Goal: Task Accomplishment & Management: Manage account settings

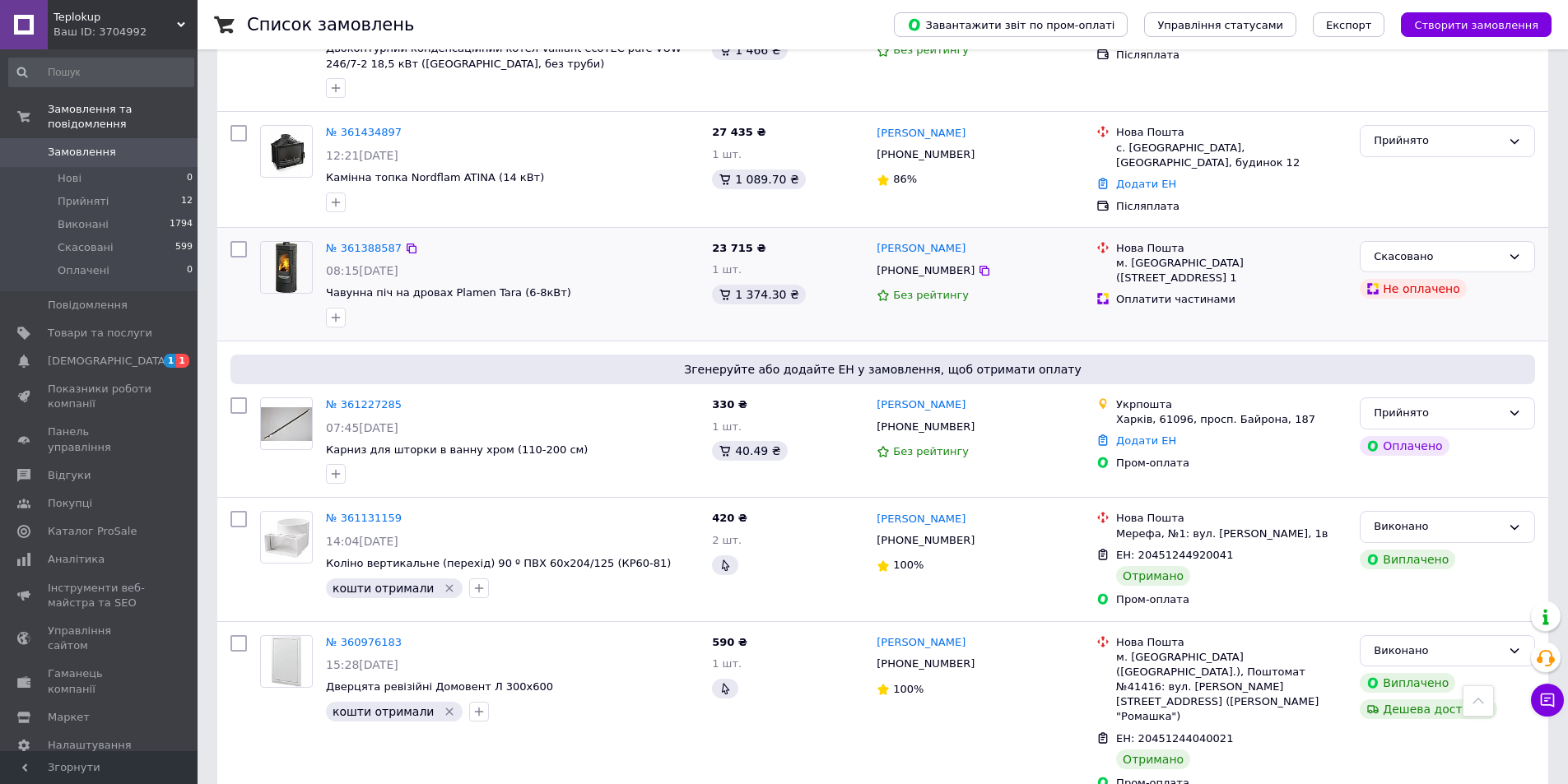
scroll to position [576, 0]
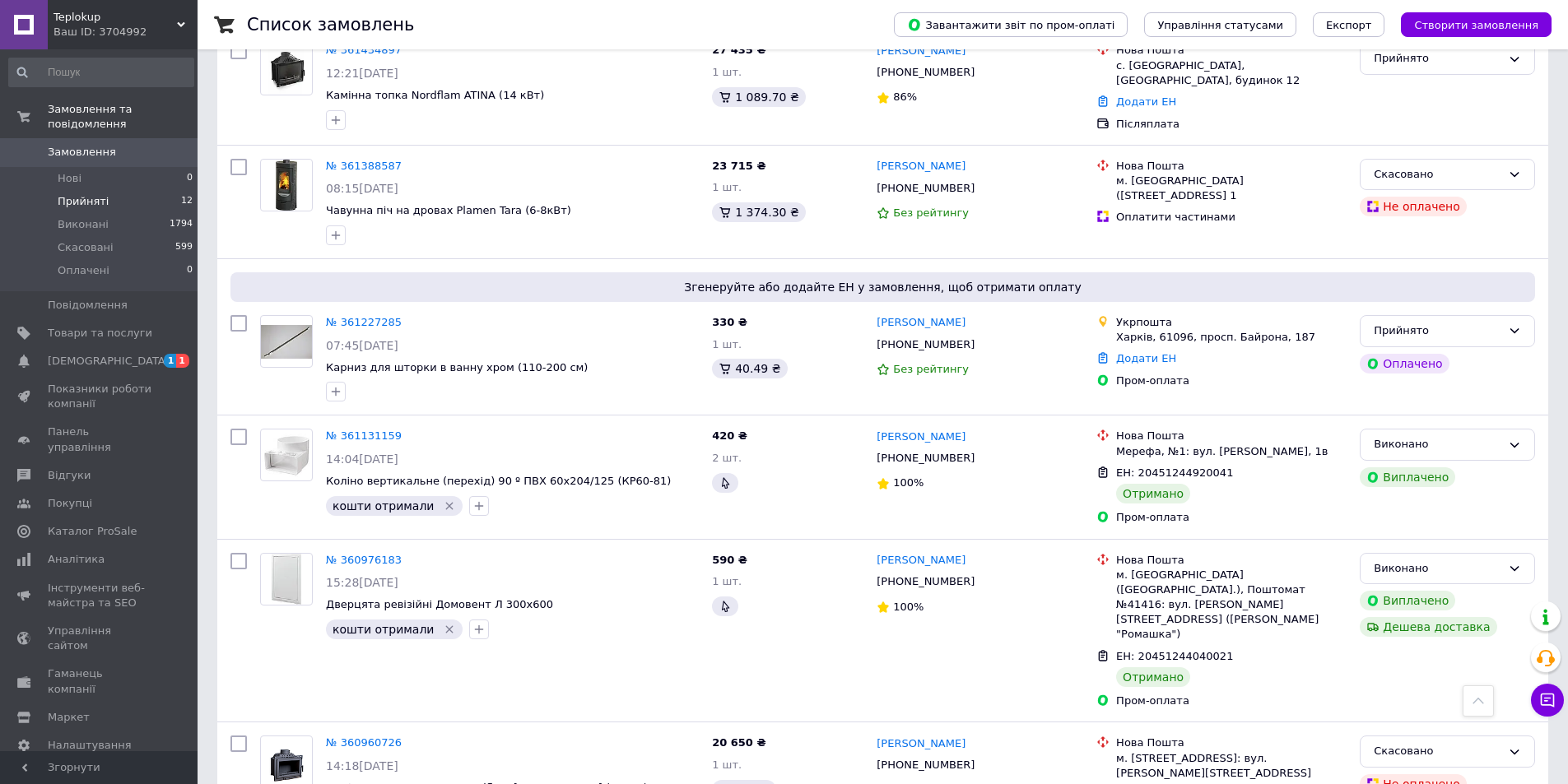
click at [124, 190] on li "Прийняті 12" at bounding box center [101, 201] width 202 height 23
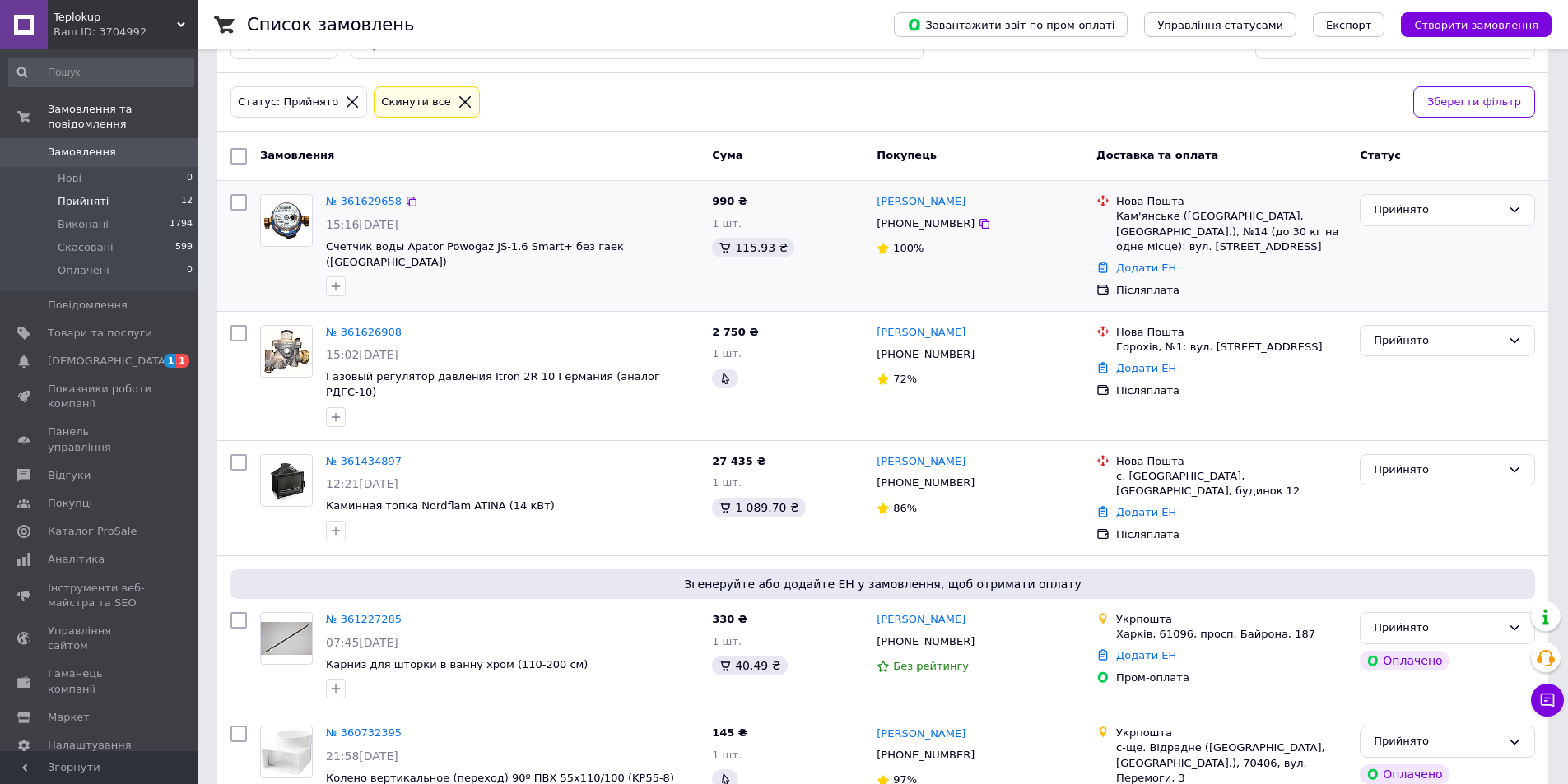
scroll to position [83, 0]
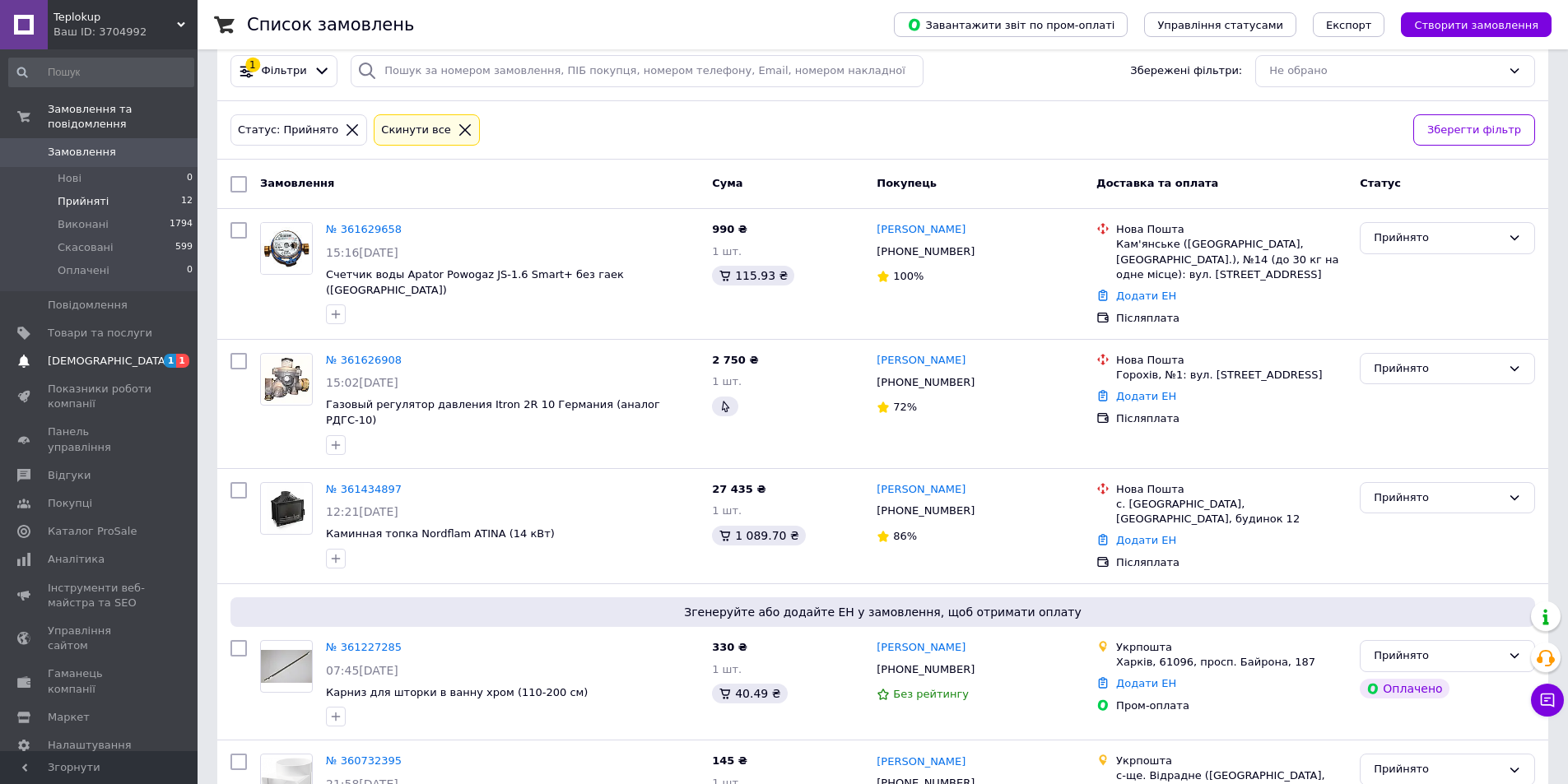
click at [123, 358] on link "[DEMOGRAPHIC_DATA] 1 1" at bounding box center [101, 361] width 202 height 28
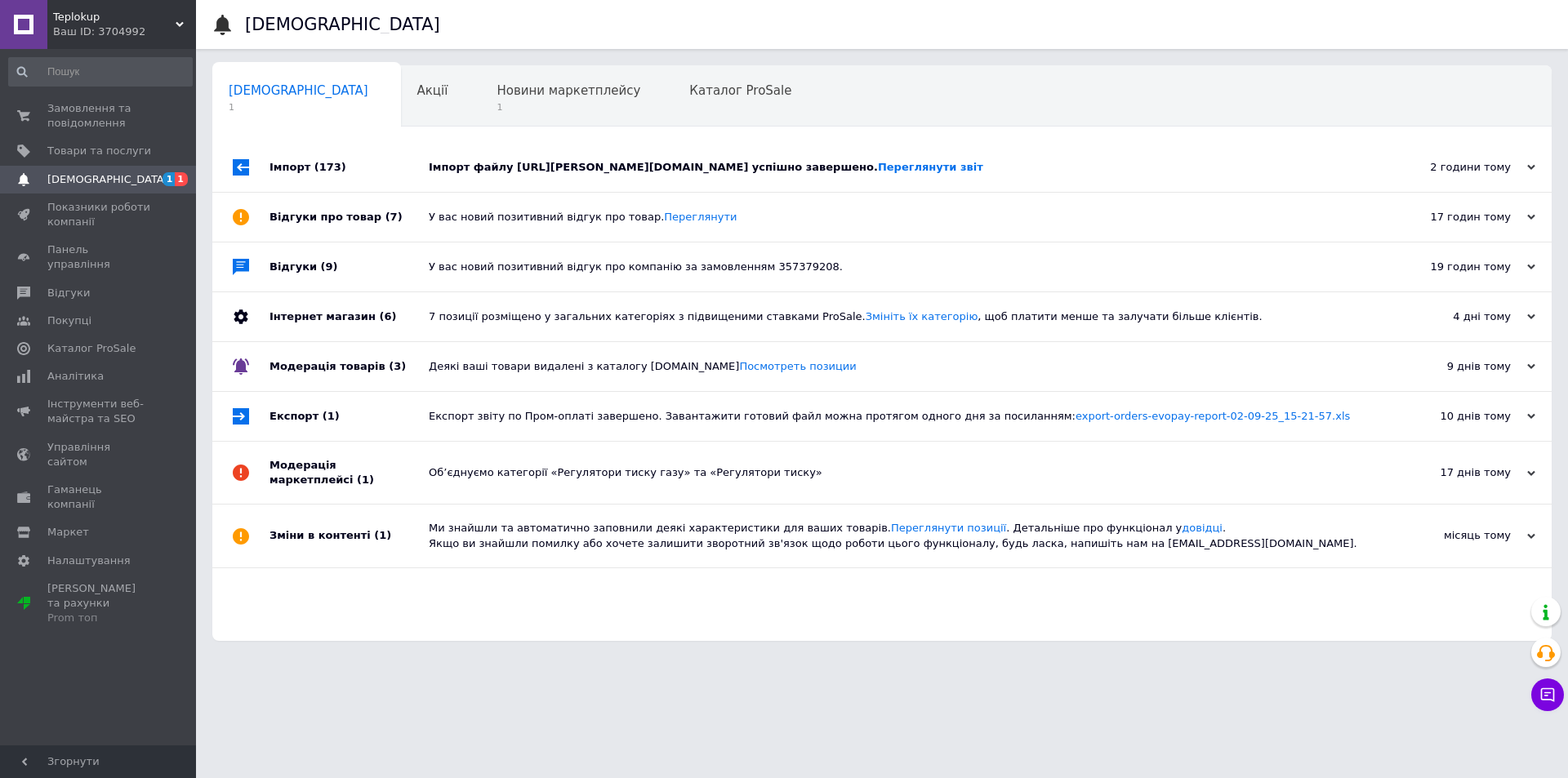
click at [488, 164] on div "Імпорт файлу [URL][PERSON_NAME][DOMAIN_NAME] успішно завершено. Переглянути звіт" at bounding box center [901, 167] width 943 height 15
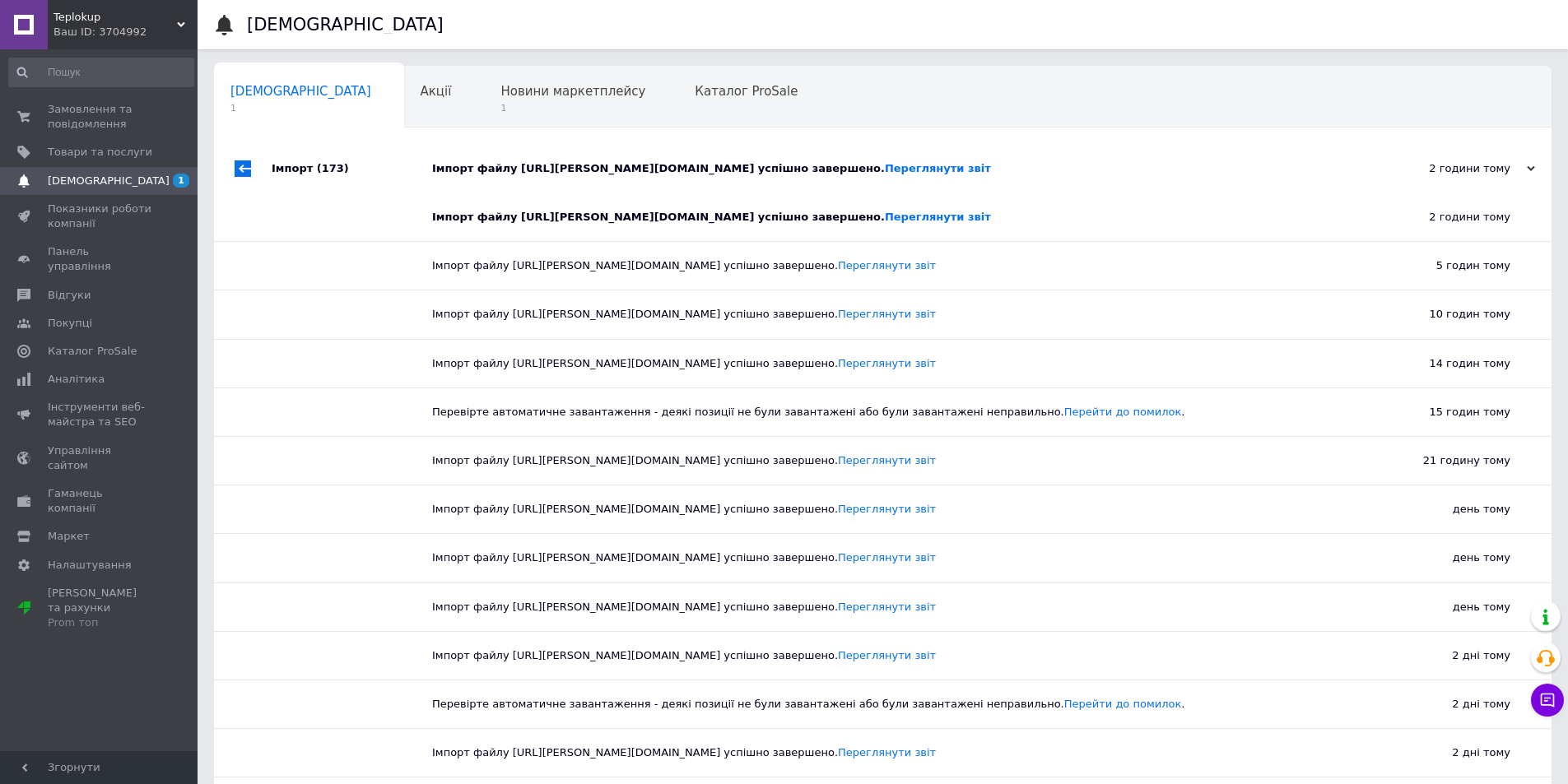
click at [492, 165] on div "Імпорт файлу [URL][PERSON_NAME][DOMAIN_NAME] успішно завершено. Переглянути звіт" at bounding box center [901, 168] width 938 height 15
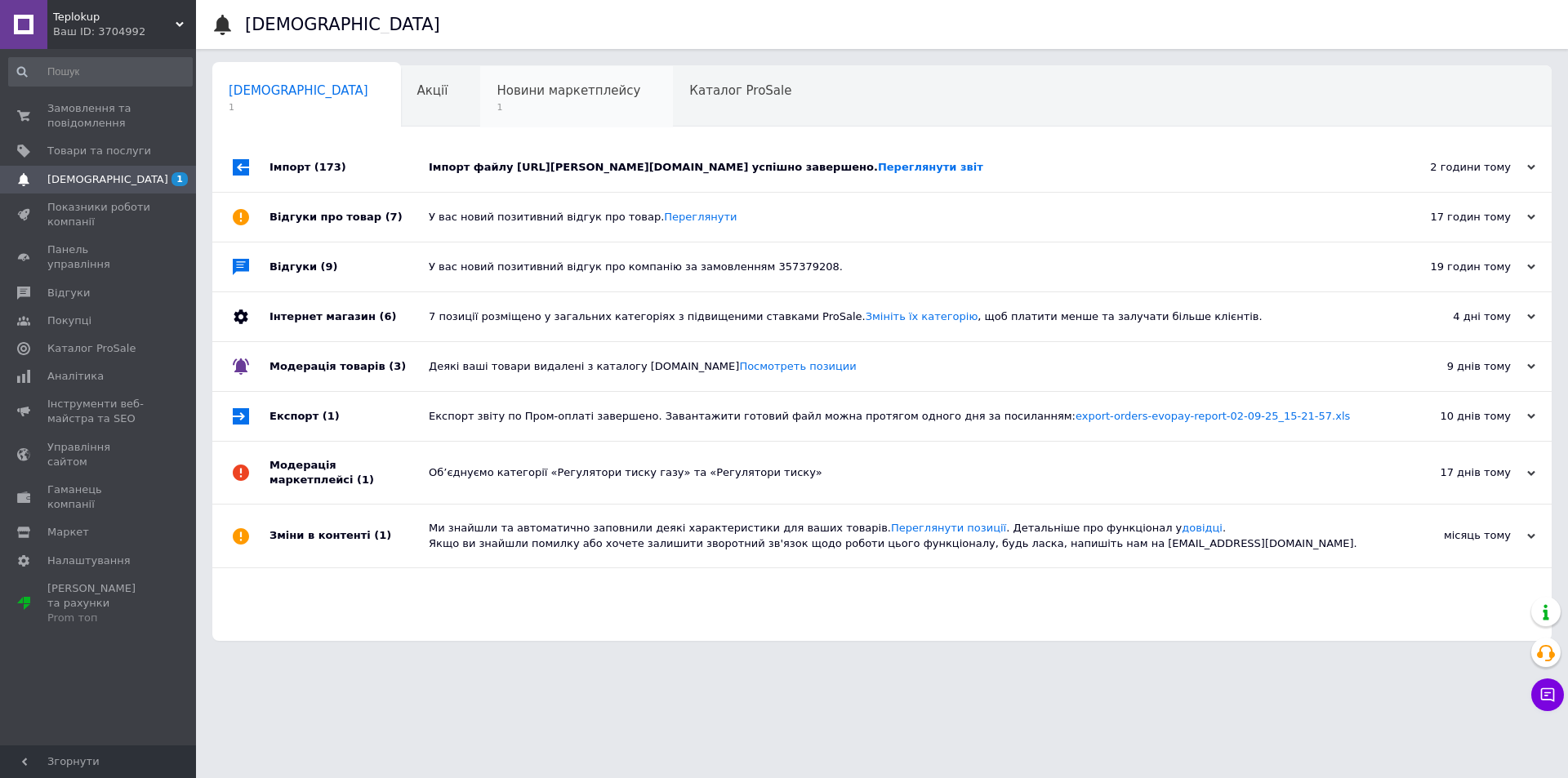
click at [480, 120] on div "Новини маркетплейсу 1" at bounding box center [576, 97] width 192 height 62
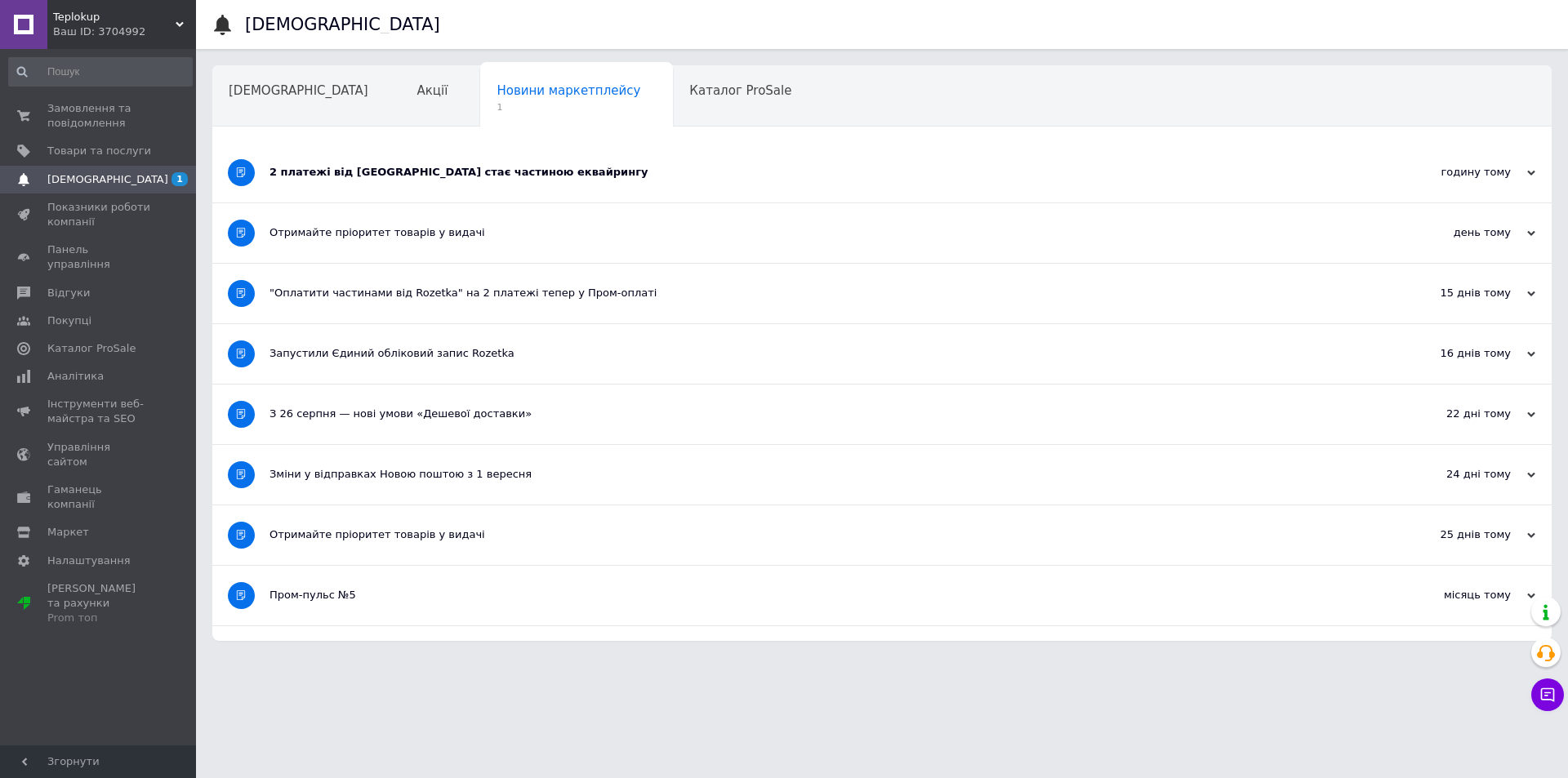
click at [445, 186] on div "2 платежі від [GEOGRAPHIC_DATA] стає частиною еквайрингу" at bounding box center [820, 173] width 1102 height 60
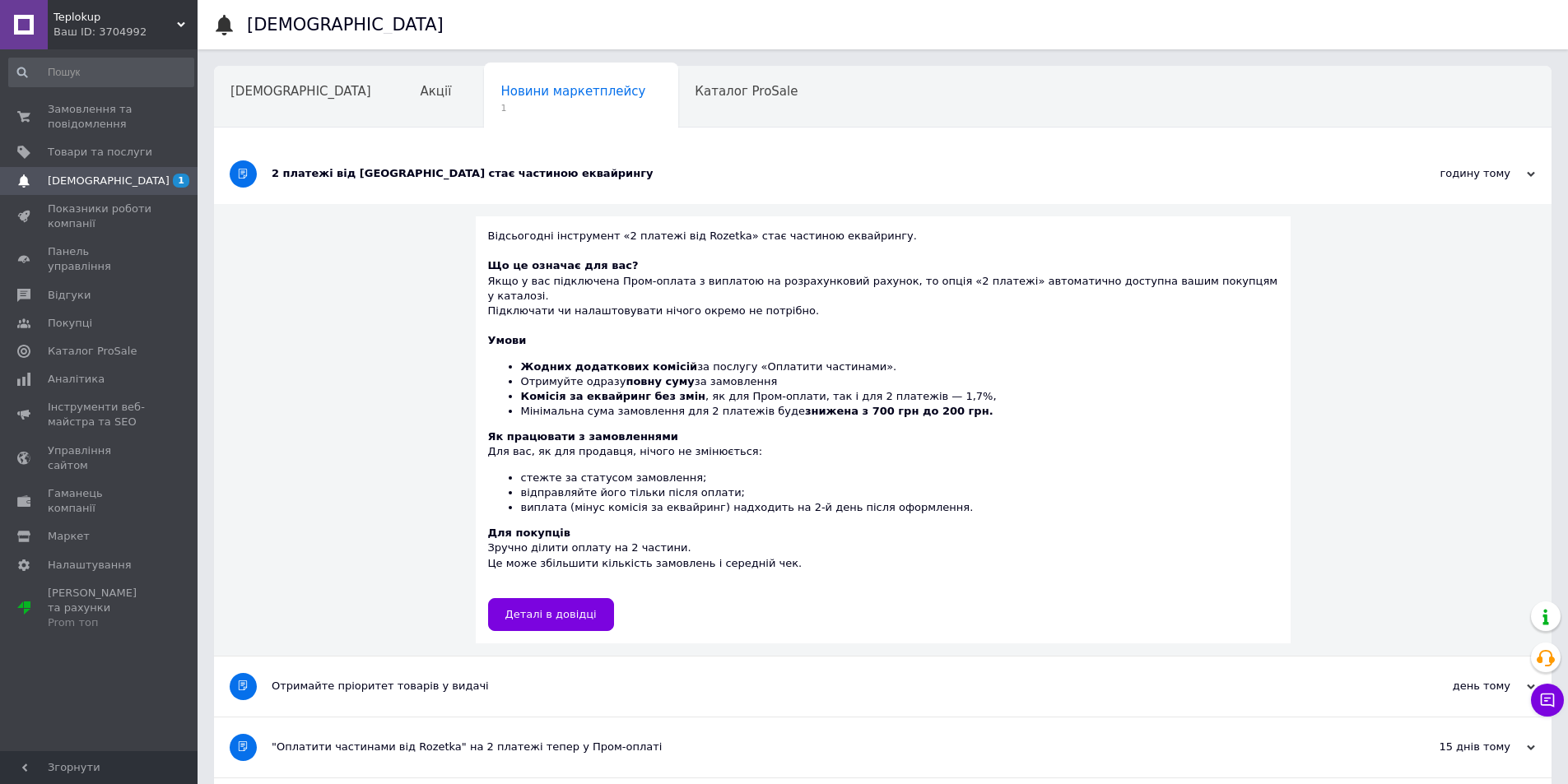
click at [448, 187] on div "2 платежі від [GEOGRAPHIC_DATA] стає частиною еквайрингу" at bounding box center [820, 174] width 1098 height 60
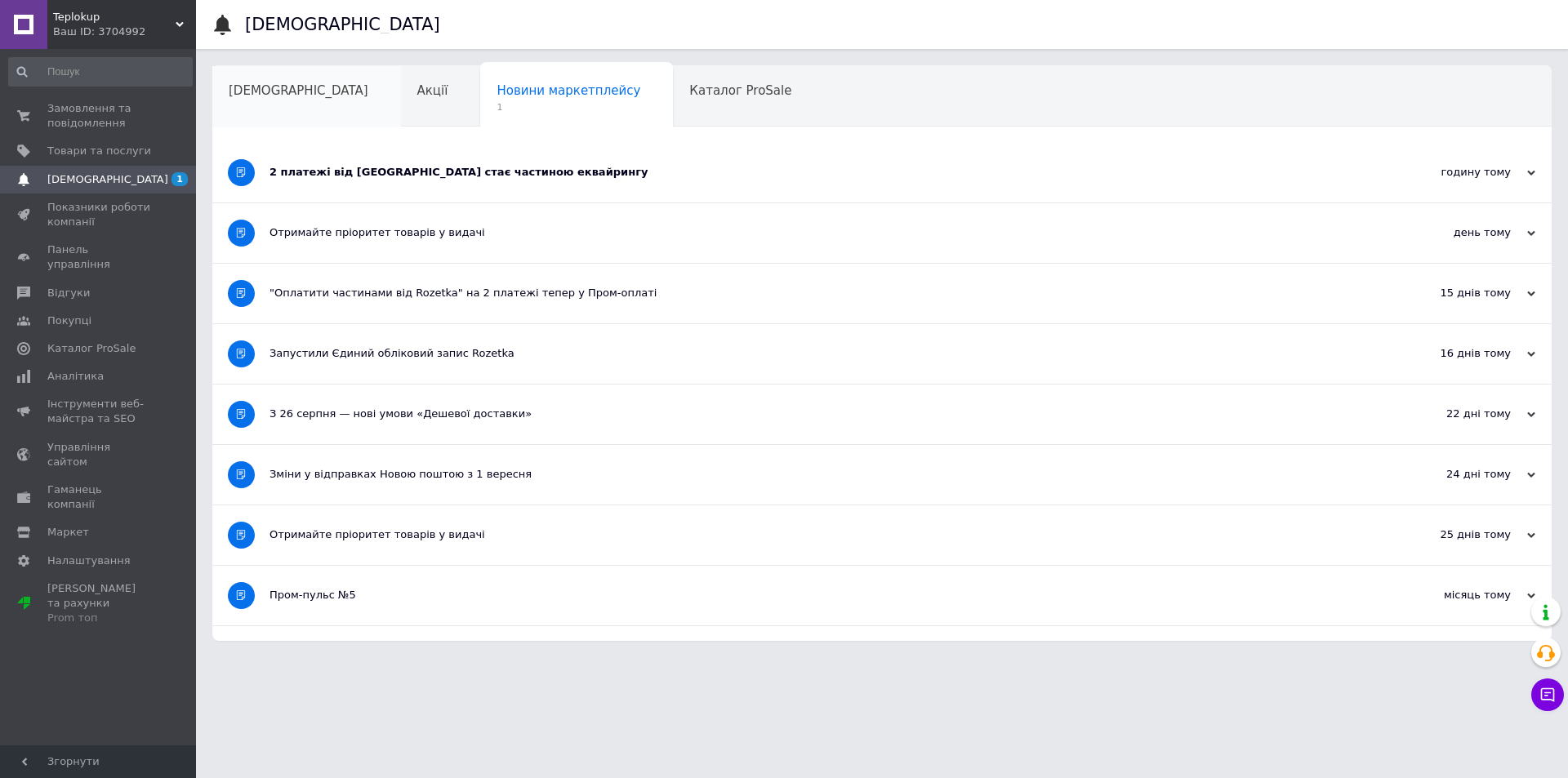
click at [328, 111] on div "[DEMOGRAPHIC_DATA]" at bounding box center [306, 97] width 188 height 62
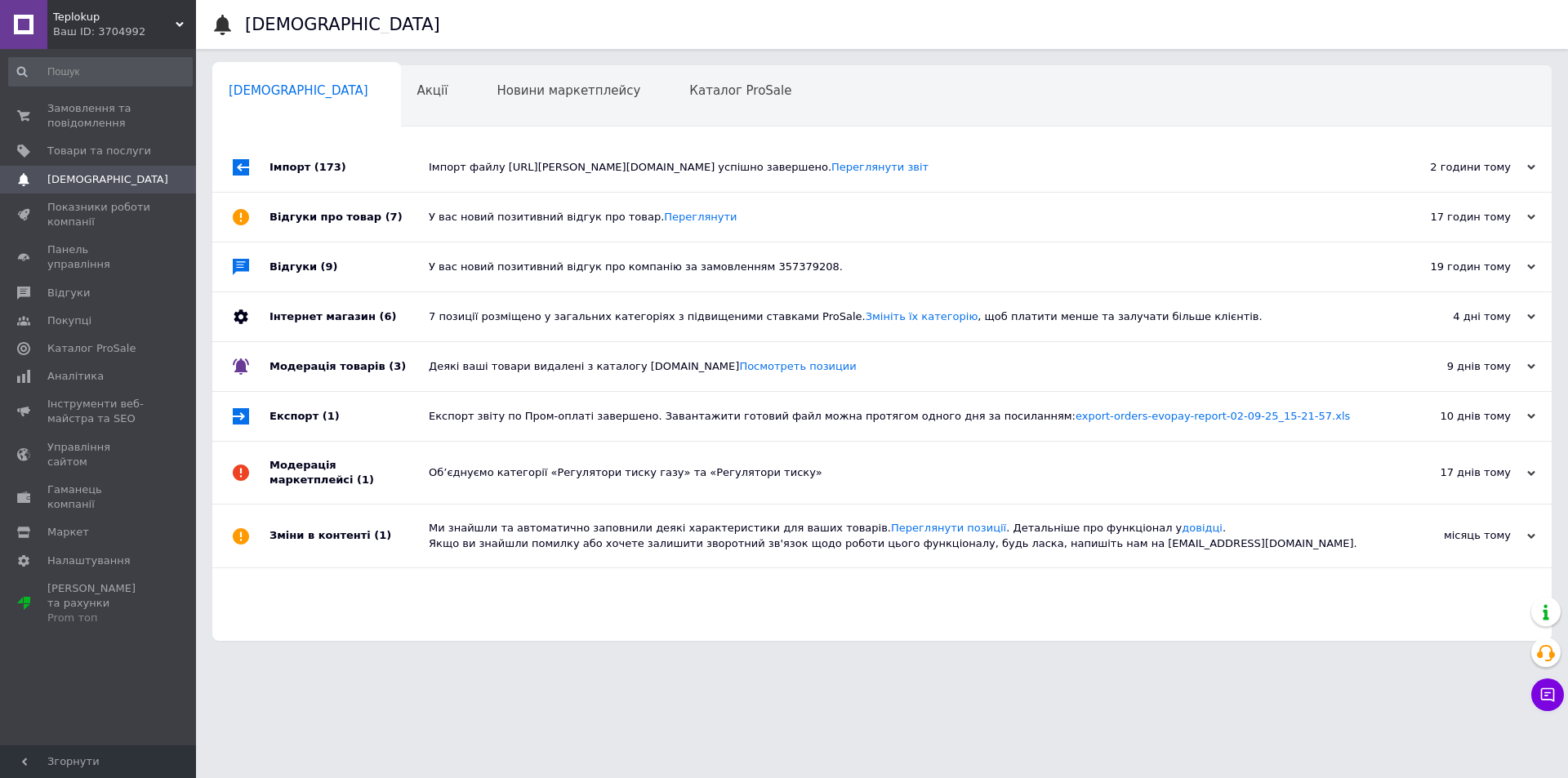
click at [255, 105] on div "[DEMOGRAPHIC_DATA]" at bounding box center [306, 97] width 188 height 62
click at [112, 112] on span "Замовлення та повідомлення" at bounding box center [99, 116] width 104 height 29
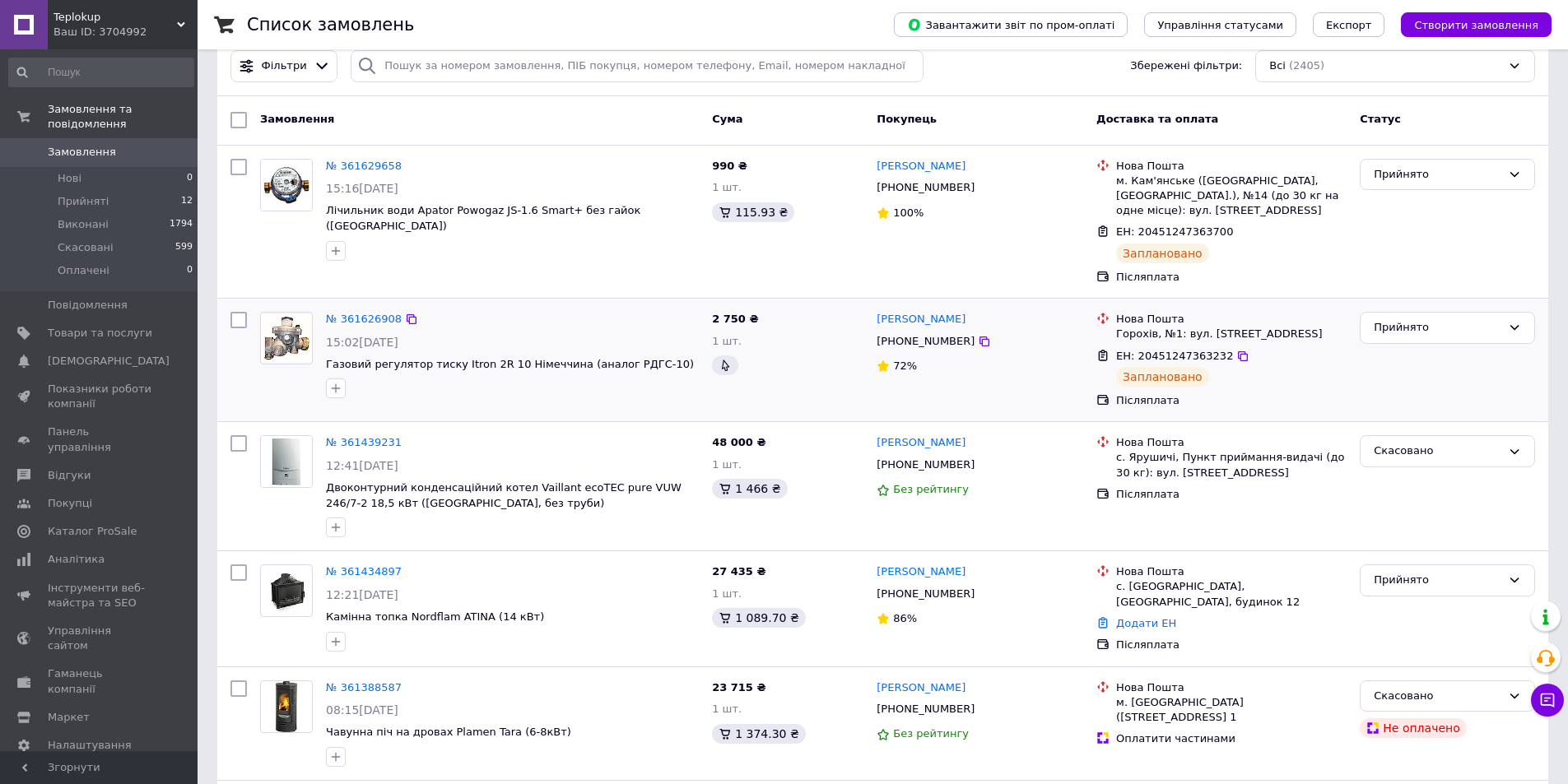
scroll to position [164, 0]
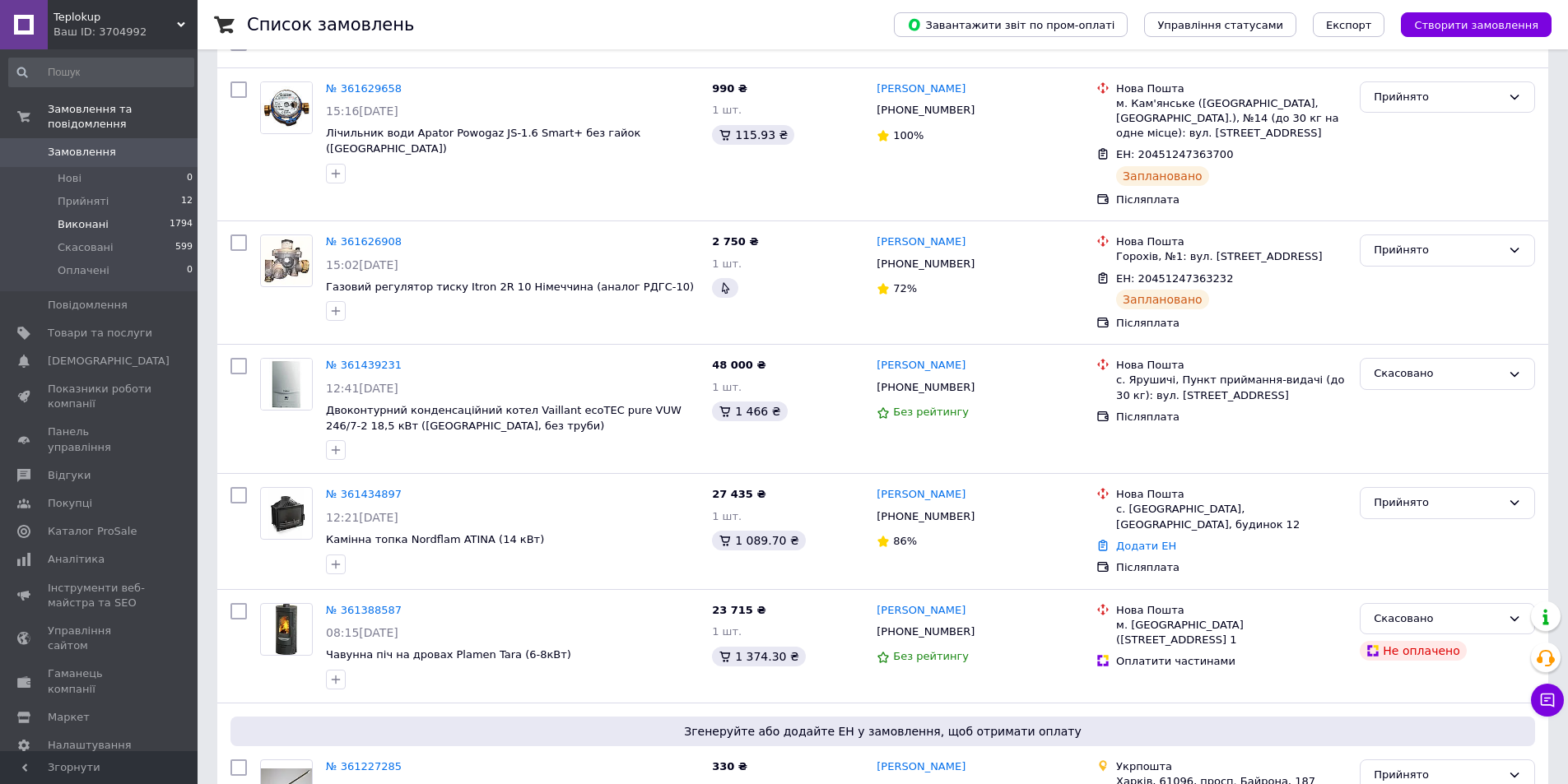
click at [140, 213] on li "Виконані 1794" at bounding box center [101, 224] width 202 height 23
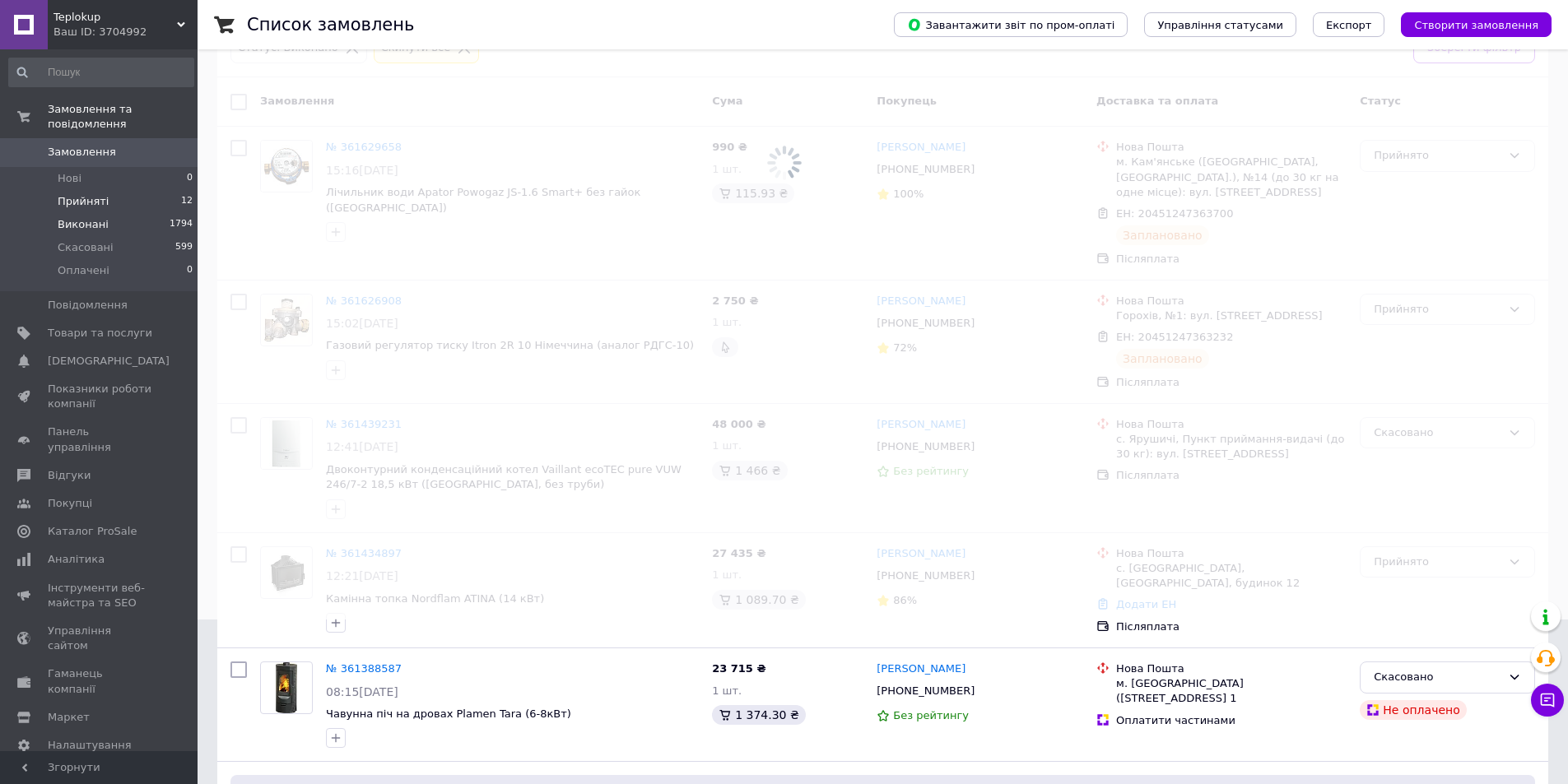
click at [130, 193] on li "Прийняті 12" at bounding box center [101, 201] width 202 height 23
click at [116, 190] on li "Прийняті 12" at bounding box center [101, 201] width 202 height 23
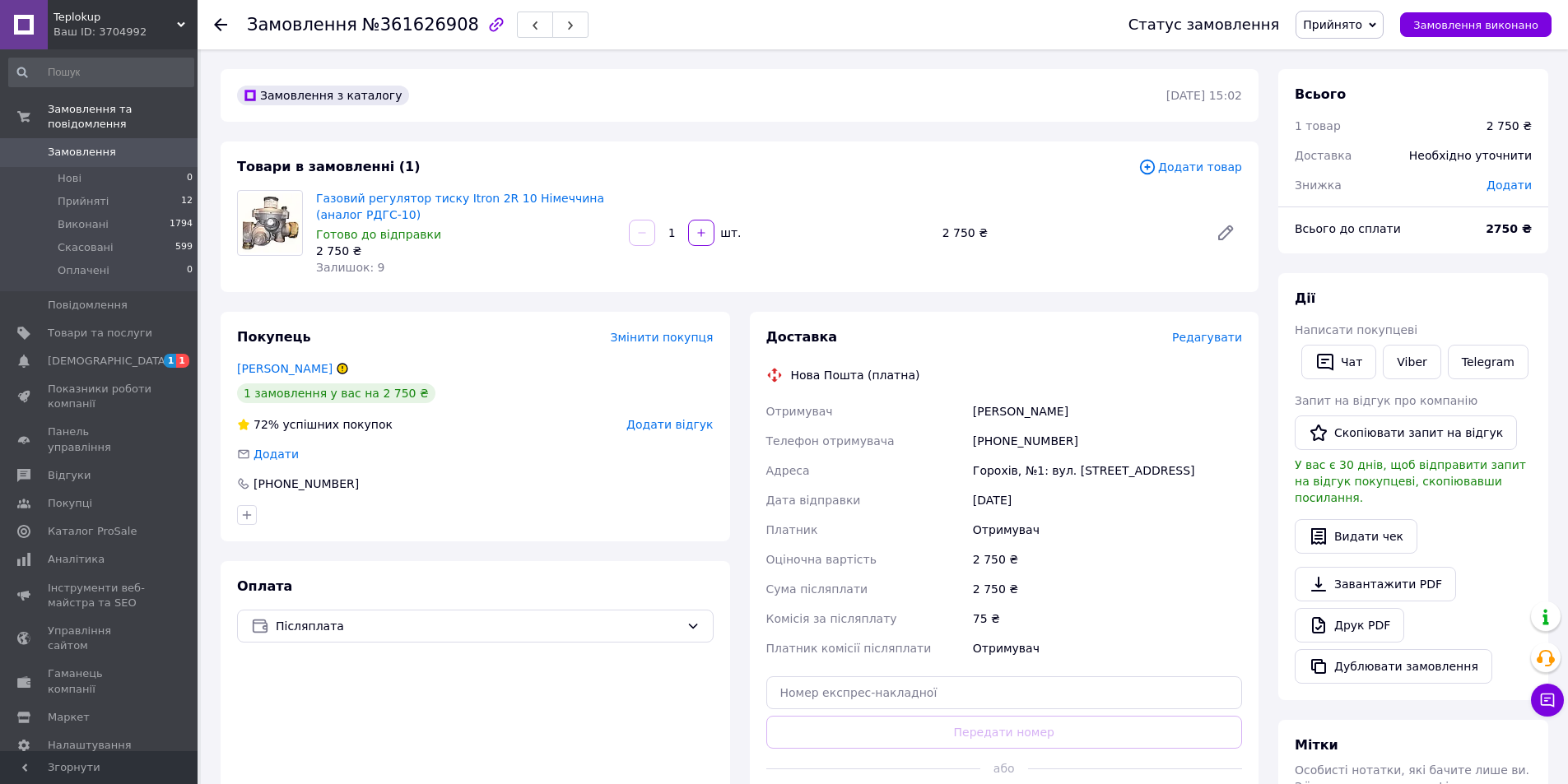
click at [344, 362] on icon at bounding box center [342, 369] width 13 height 13
click at [342, 370] on icon at bounding box center [342, 369] width 10 height 10
drag, startPoint x: 957, startPoint y: 470, endPoint x: 1039, endPoint y: 463, distance: 82.3
click at [1036, 463] on div "Отримувач Катеринко Віталій Телефон отримувача +380972284549 Адреса Горохів, №1…" at bounding box center [1004, 530] width 483 height 267
click at [1049, 479] on div "Горохів, №1: вул. [STREET_ADDRESS]" at bounding box center [1108, 470] width 276 height 30
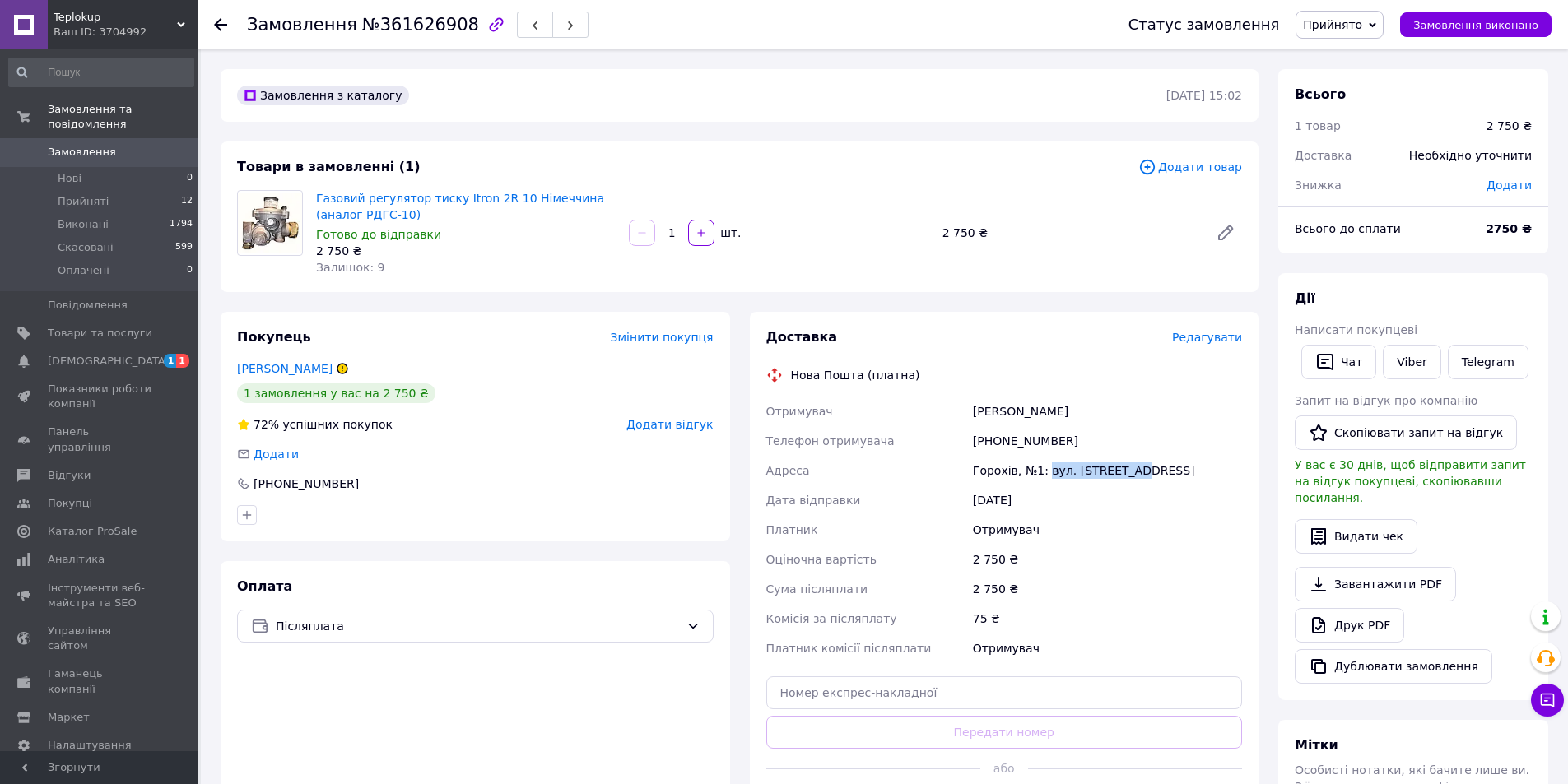
drag, startPoint x: 1045, startPoint y: 472, endPoint x: 1126, endPoint y: 419, distance: 96.8
click at [1121, 470] on div "Горохів, №1: вул. [STREET_ADDRESS]" at bounding box center [1108, 470] width 276 height 30
click at [1200, 335] on span "Редагувати" at bounding box center [1207, 338] width 70 height 13
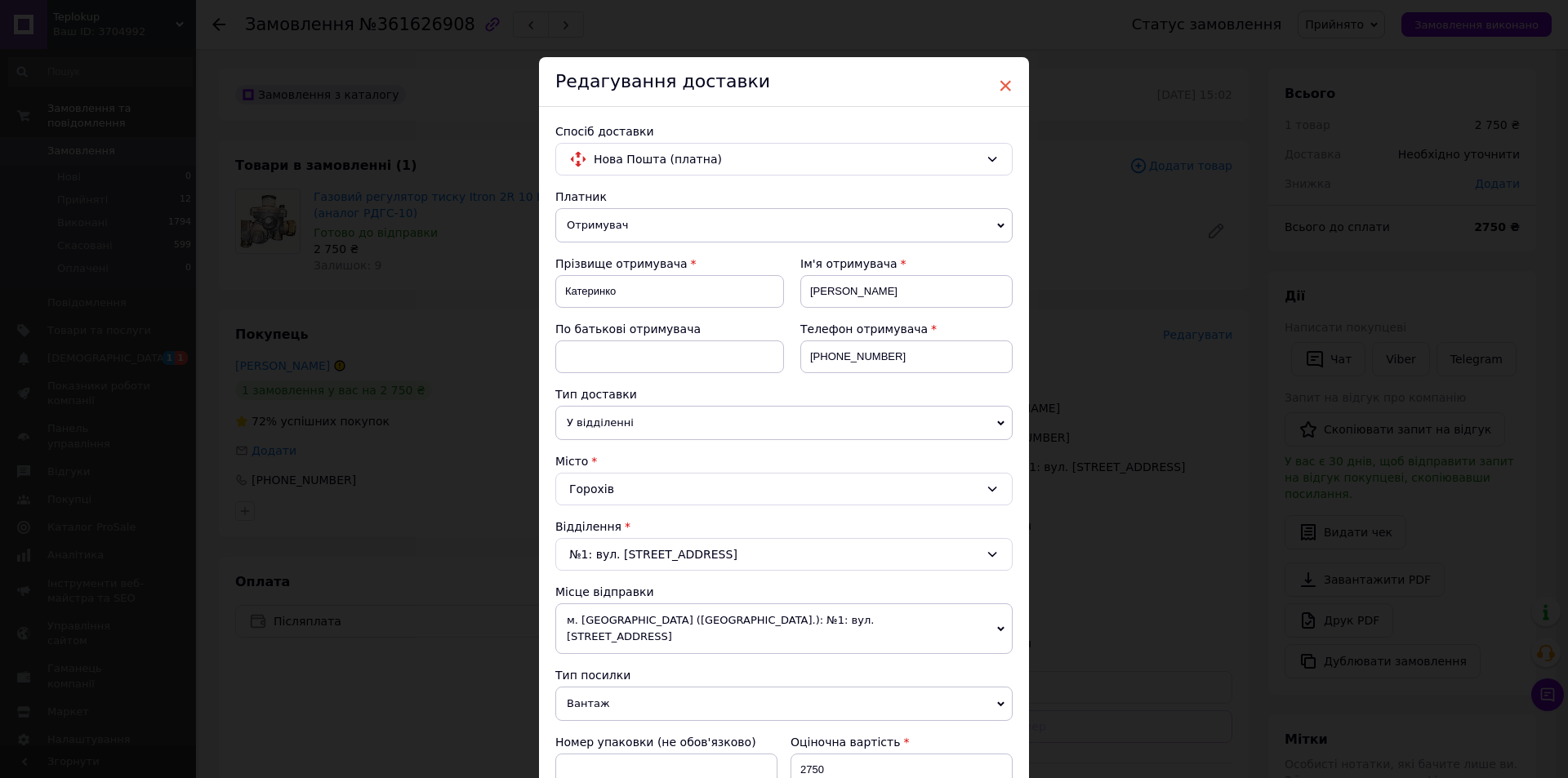
click at [1006, 82] on span "×" at bounding box center [1005, 86] width 15 height 28
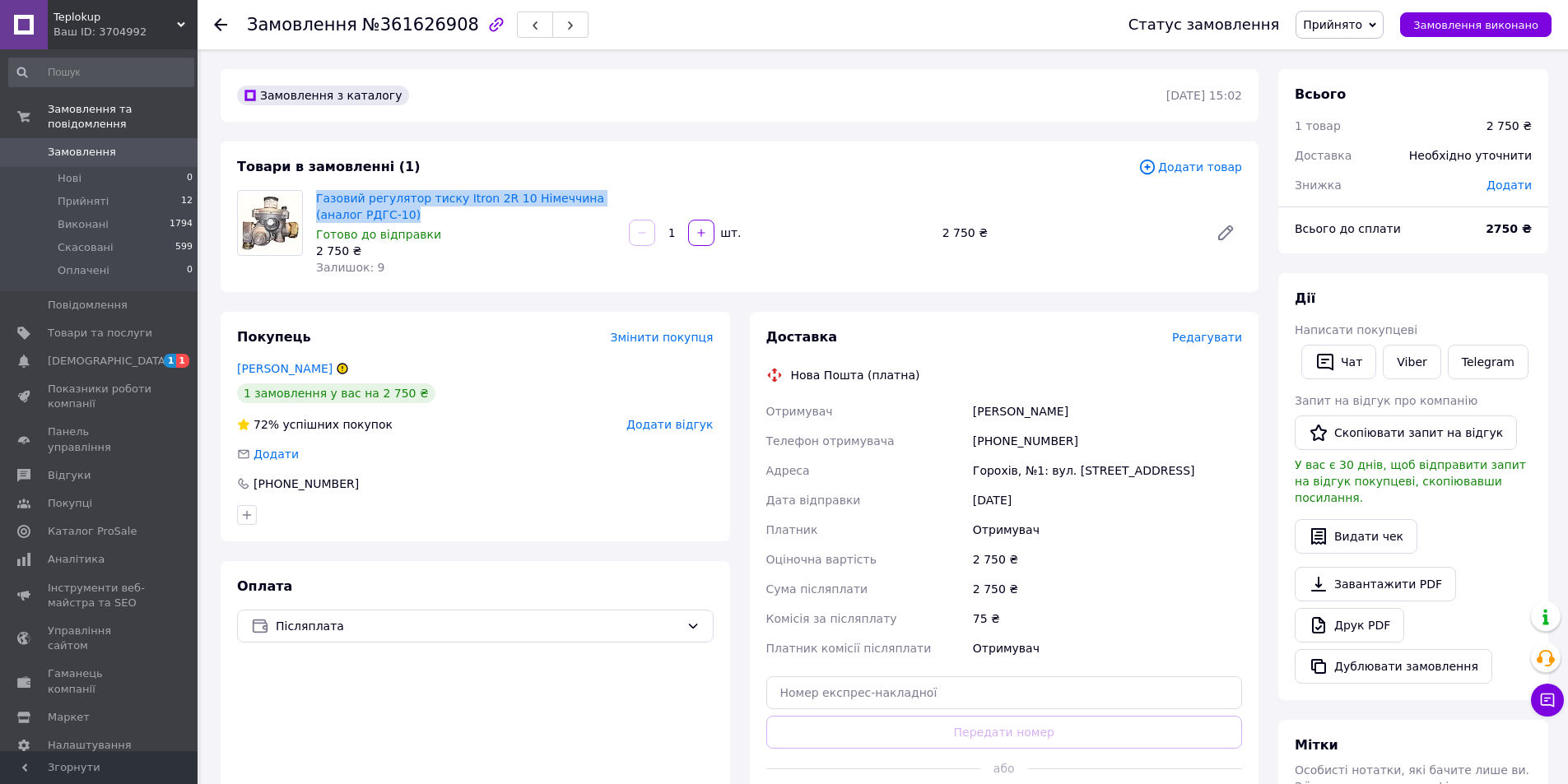
drag, startPoint x: 378, startPoint y: 214, endPoint x: 314, endPoint y: 197, distance: 66.2
click at [314, 197] on div "Газовий регулятор тиску Itron 2R 10 Німеччина (аналог РДГС-10) Готово до відпра…" at bounding box center [465, 233] width 313 height 92
copy link "Газовий регулятор тиску Itron 2R 10 Німеччина (аналог РДГС-10)"
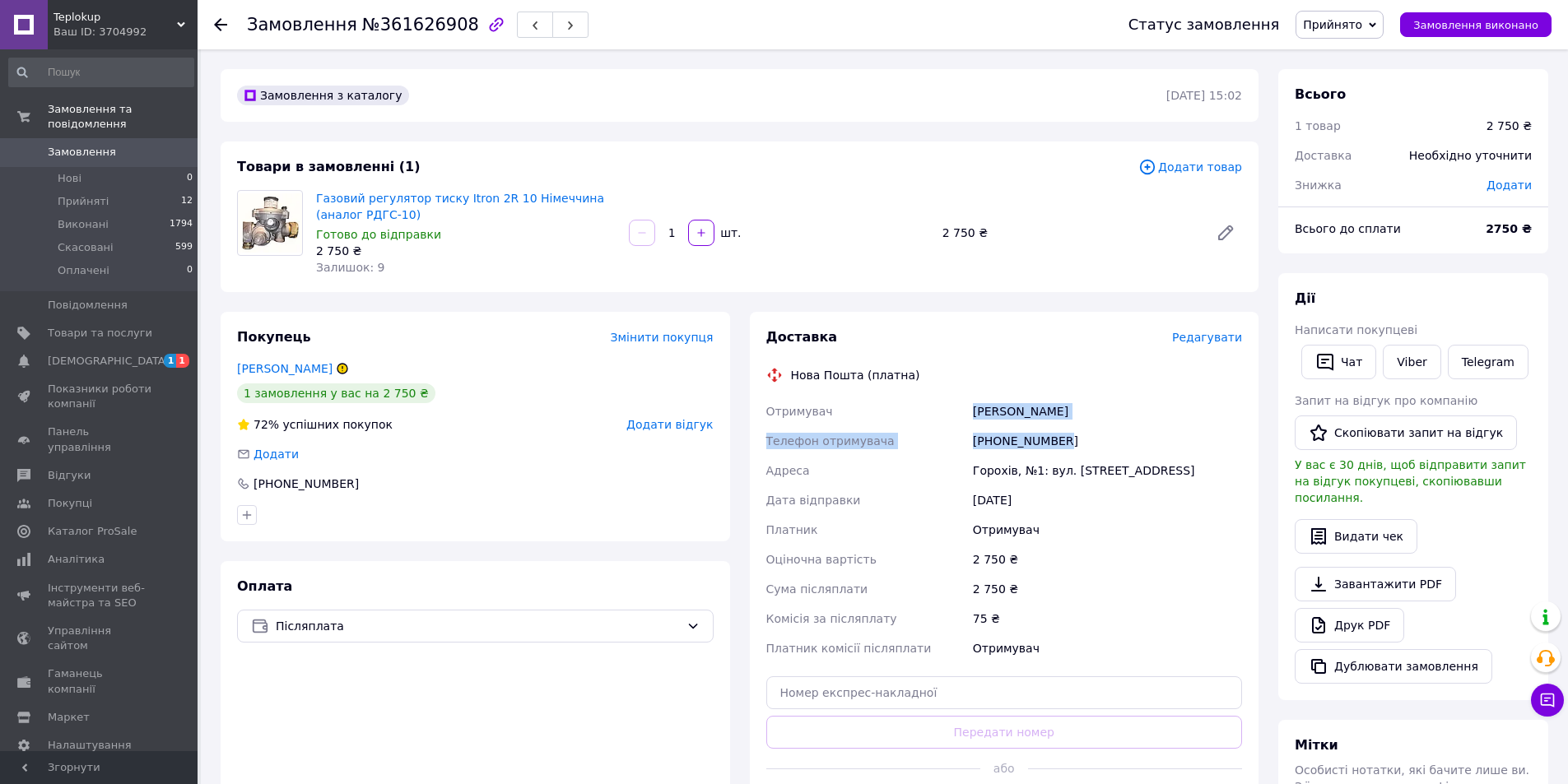
drag, startPoint x: 1093, startPoint y: 443, endPoint x: 957, endPoint y: 415, distance: 138.9
click at [957, 415] on div "Отримувач Катеринко Віталій Телефон отримувача +380972284549 Адреса Горохів, №1…" at bounding box center [1004, 530] width 483 height 267
copy div "Отримувач Катеринко Віталій Телефон отримувача +380972284549"
click at [980, 565] on div "2 750 ₴" at bounding box center [1108, 560] width 276 height 30
click at [1204, 341] on span "Редагувати" at bounding box center [1207, 338] width 70 height 13
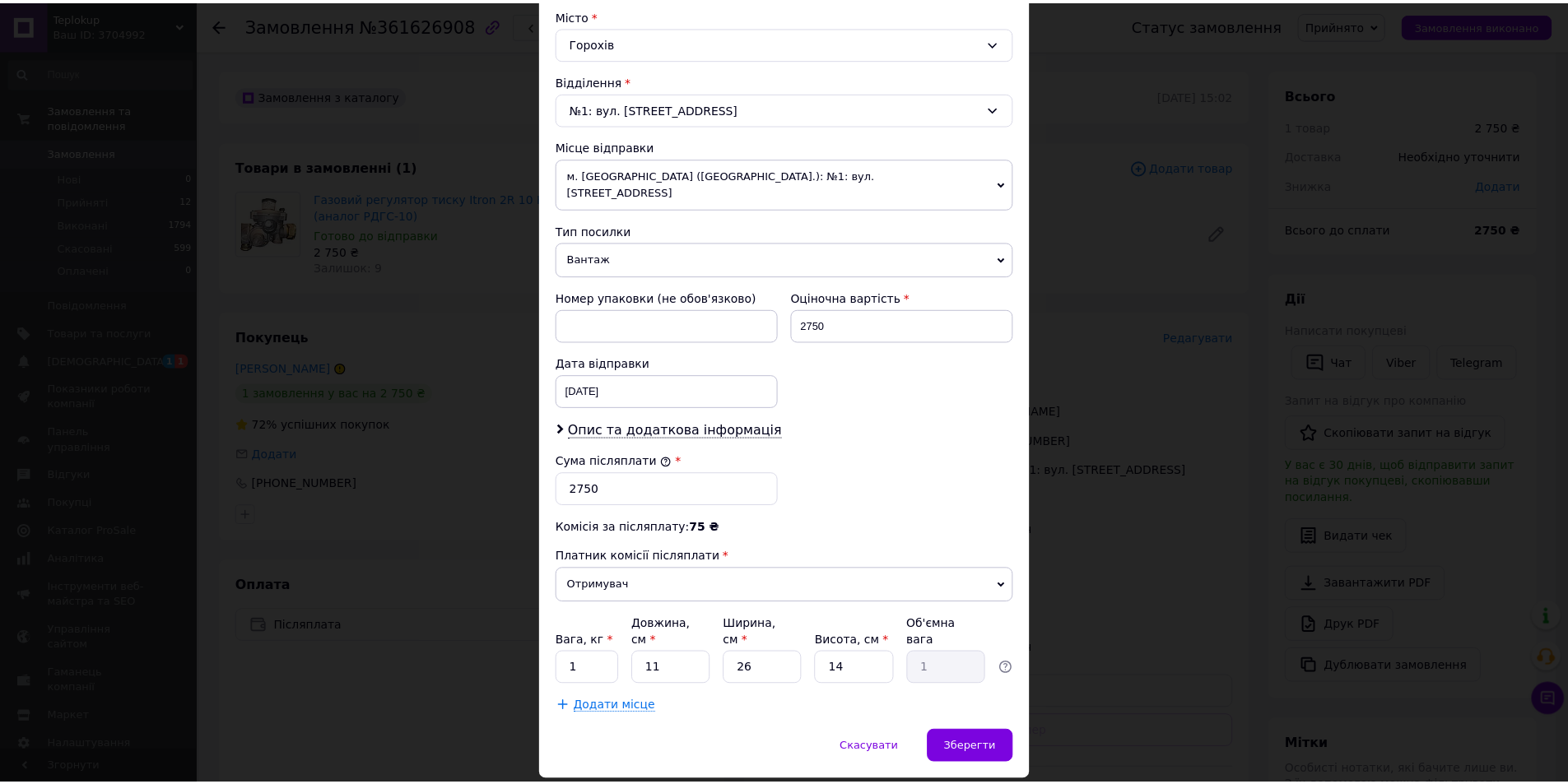
scroll to position [471, 0]
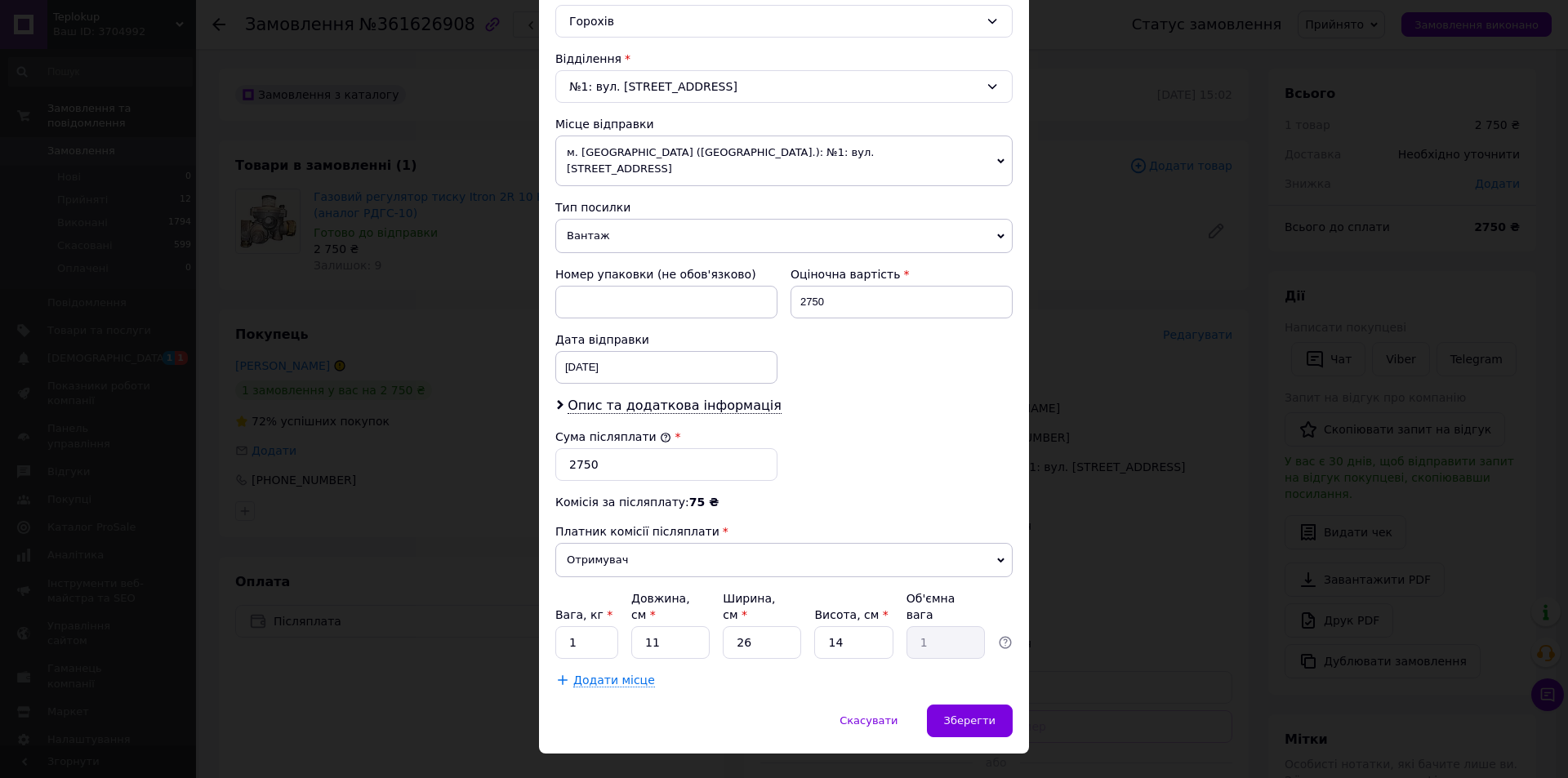
drag, startPoint x: 624, startPoint y: 609, endPoint x: 657, endPoint y: 613, distance: 33.2
click at [657, 613] on div "Вага, кг * 1 Довжина, см * 11 Ширина, см * 26 Висота, см * 14 Об'ємна вага 1" at bounding box center [784, 625] width 457 height 69
drag, startPoint x: 657, startPoint y: 613, endPoint x: 636, endPoint y: 615, distance: 21.1
click at [636, 626] on input "11" at bounding box center [671, 643] width 79 height 33
type input "1"
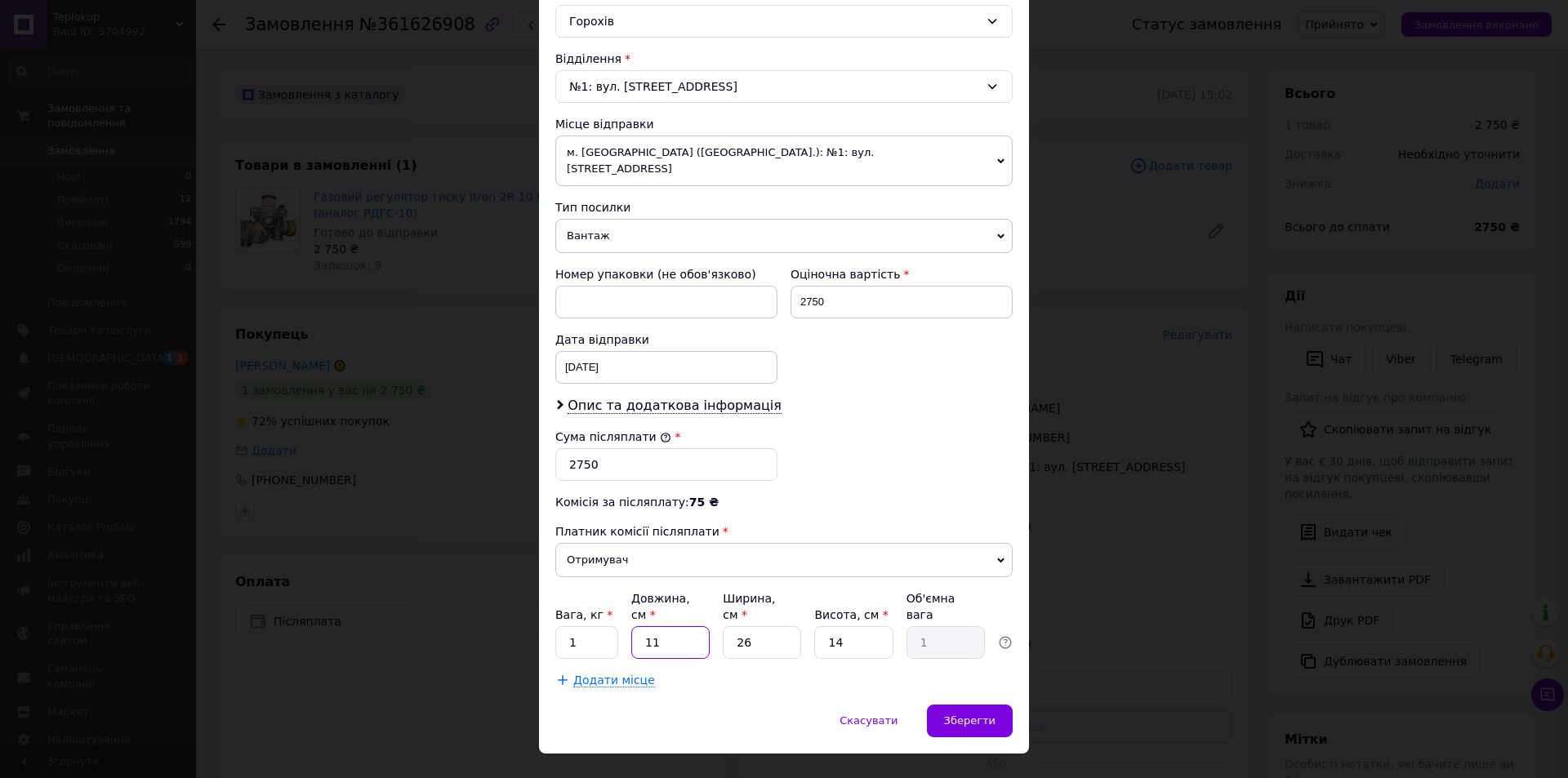
type input "0.1"
type input "19"
type input "1.73"
type input "19"
drag, startPoint x: 727, startPoint y: 622, endPoint x: 741, endPoint y: 617, distance: 14.9
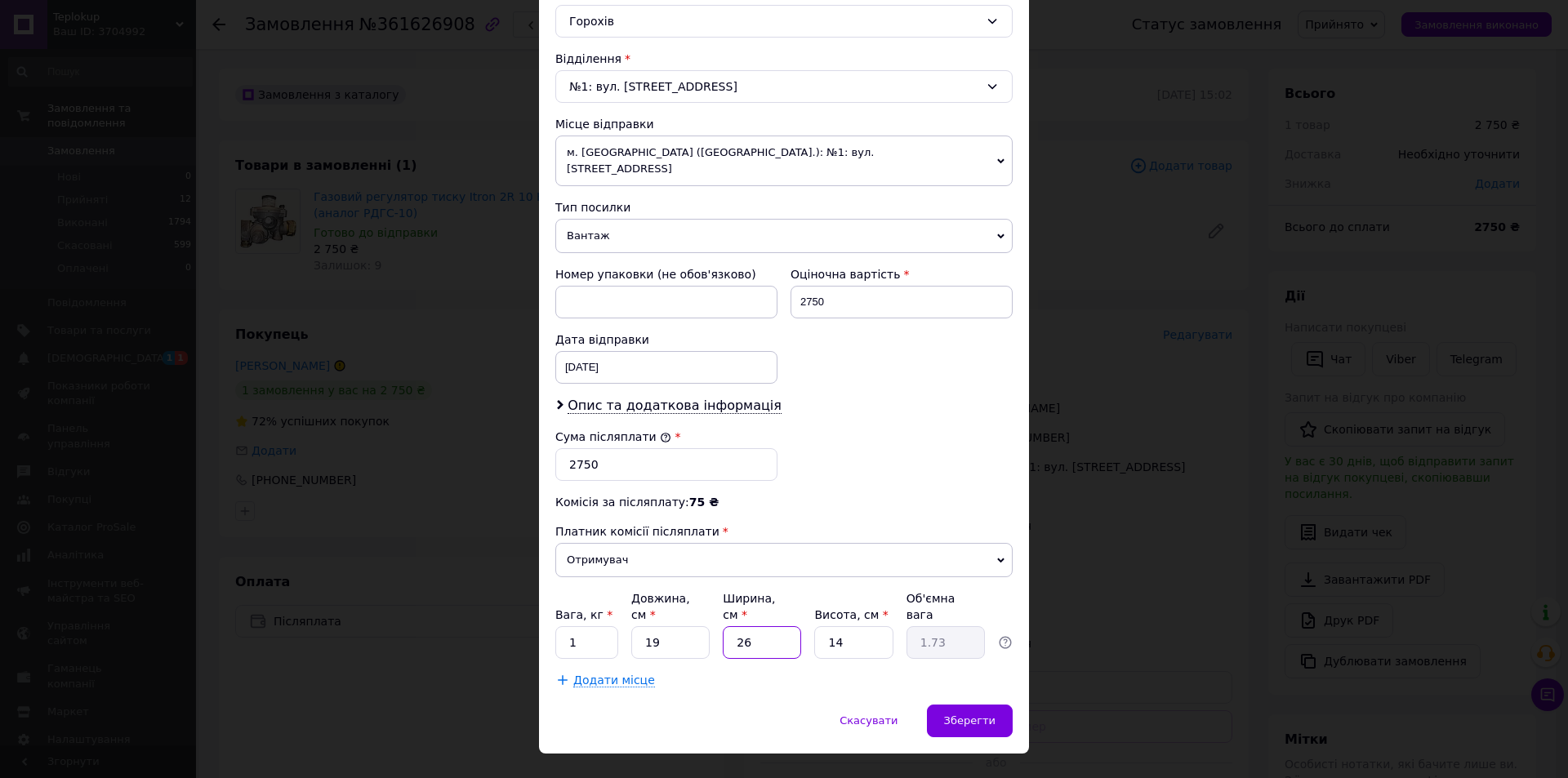
click at [741, 626] on input "26" at bounding box center [762, 643] width 79 height 33
type input "16"
type input "1.06"
type input "16"
drag, startPoint x: 829, startPoint y: 611, endPoint x: 903, endPoint y: 654, distance: 85.6
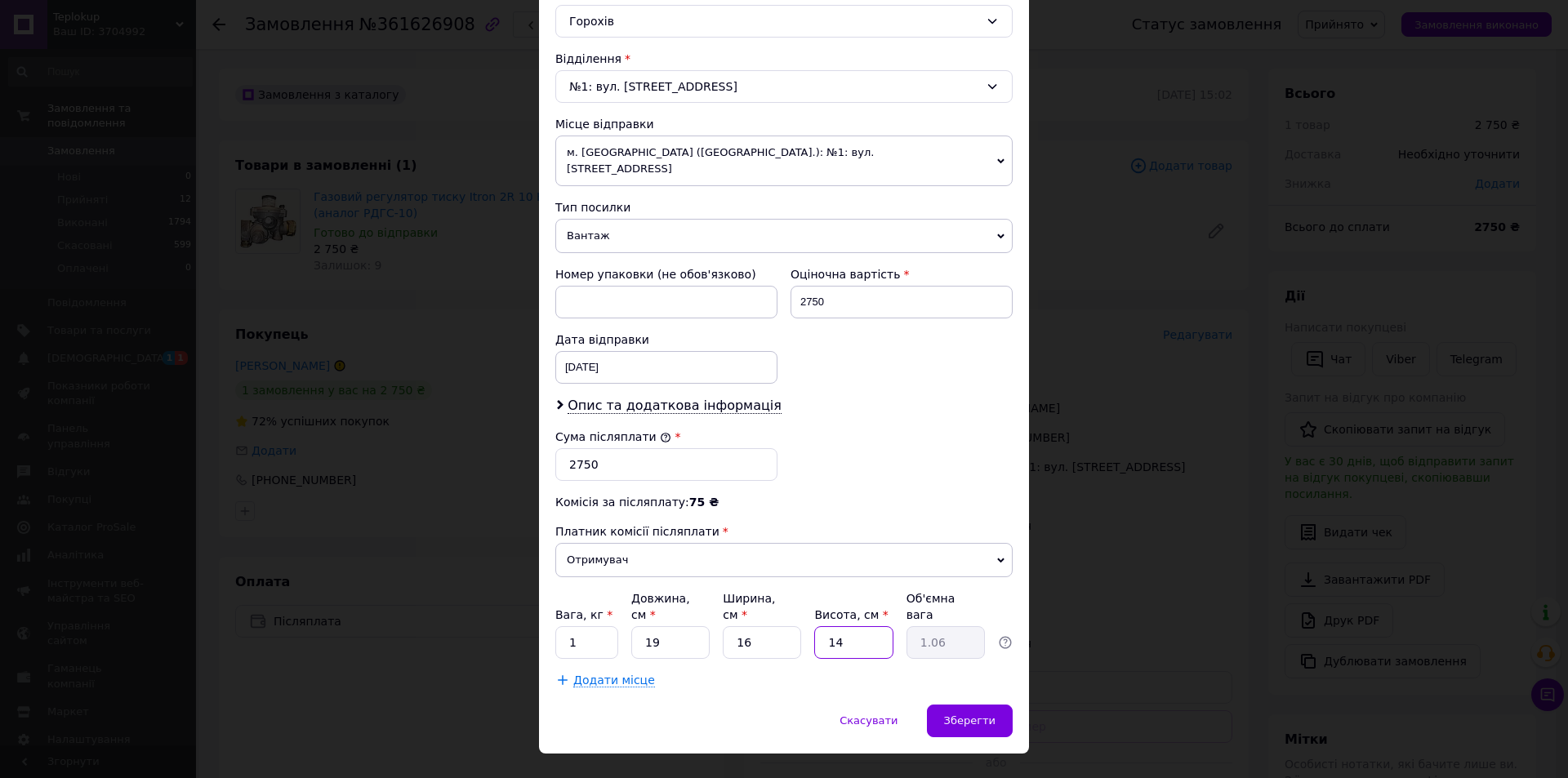
click at [836, 626] on input "14" at bounding box center [853, 643] width 79 height 33
click at [985, 705] on div "Зберегти" at bounding box center [969, 721] width 86 height 33
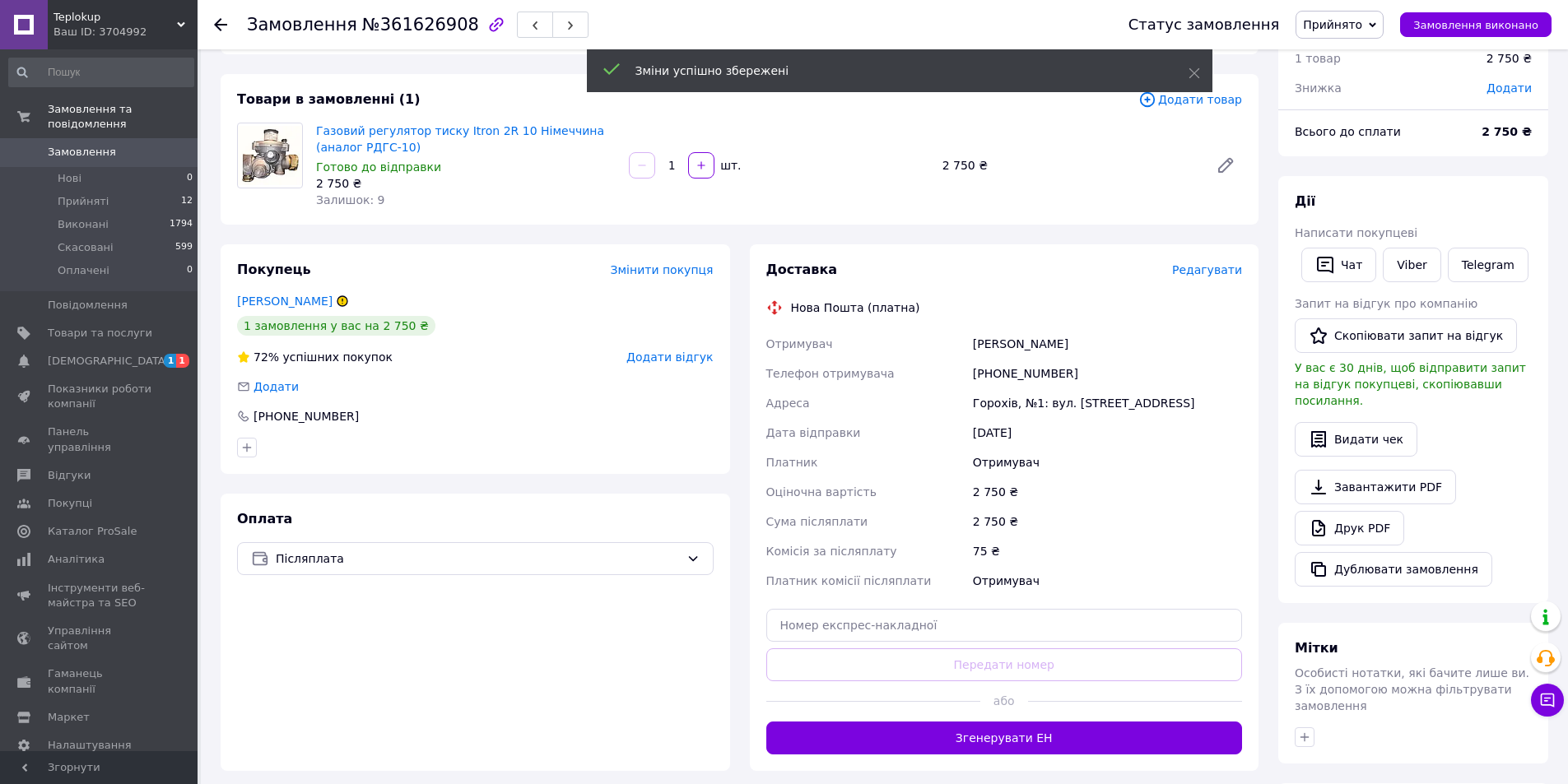
scroll to position [164, 0]
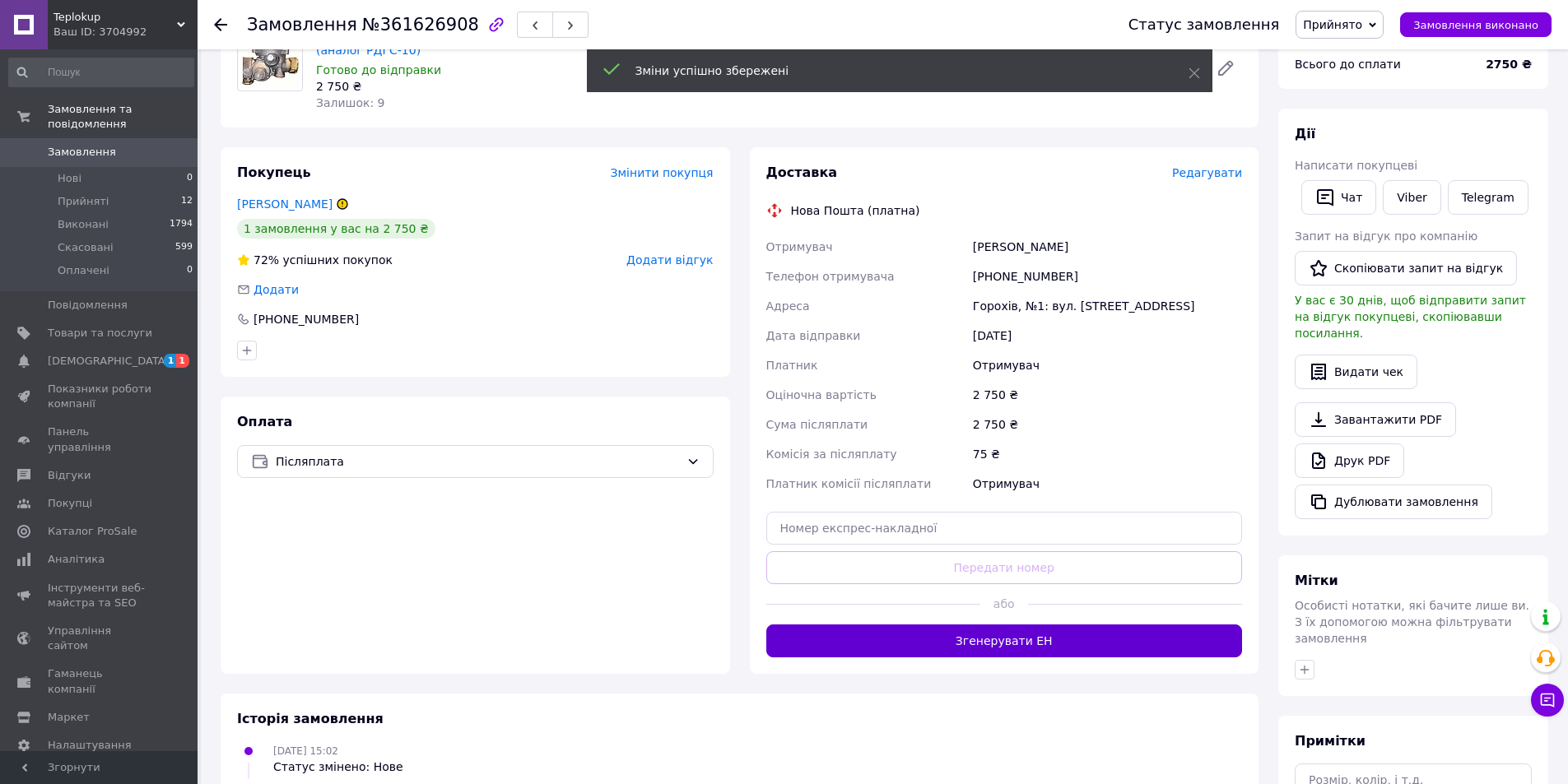
click at [1046, 657] on button "Згенерувати ЕН" at bounding box center [1004, 641] width 476 height 33
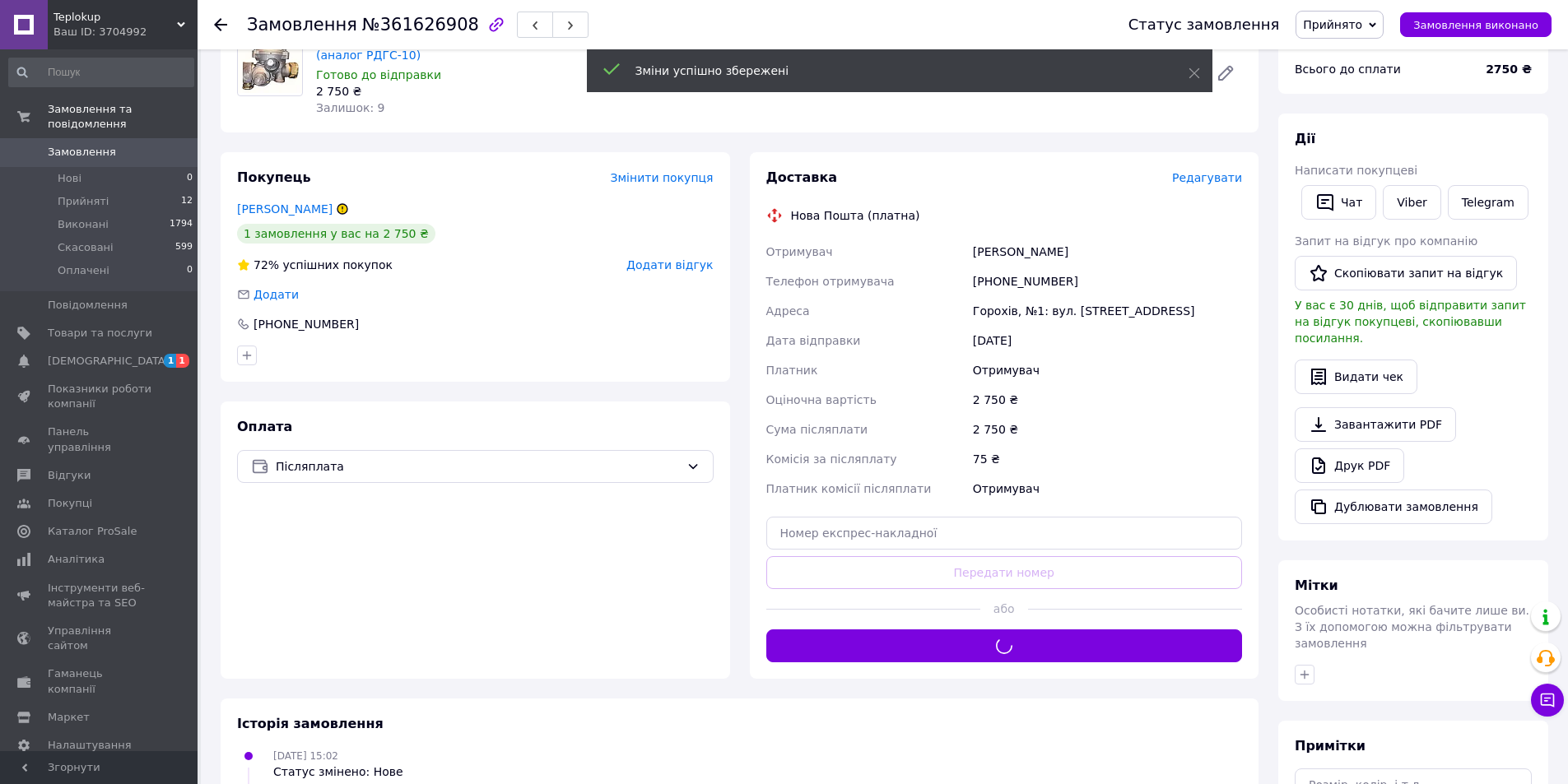
scroll to position [83, 0]
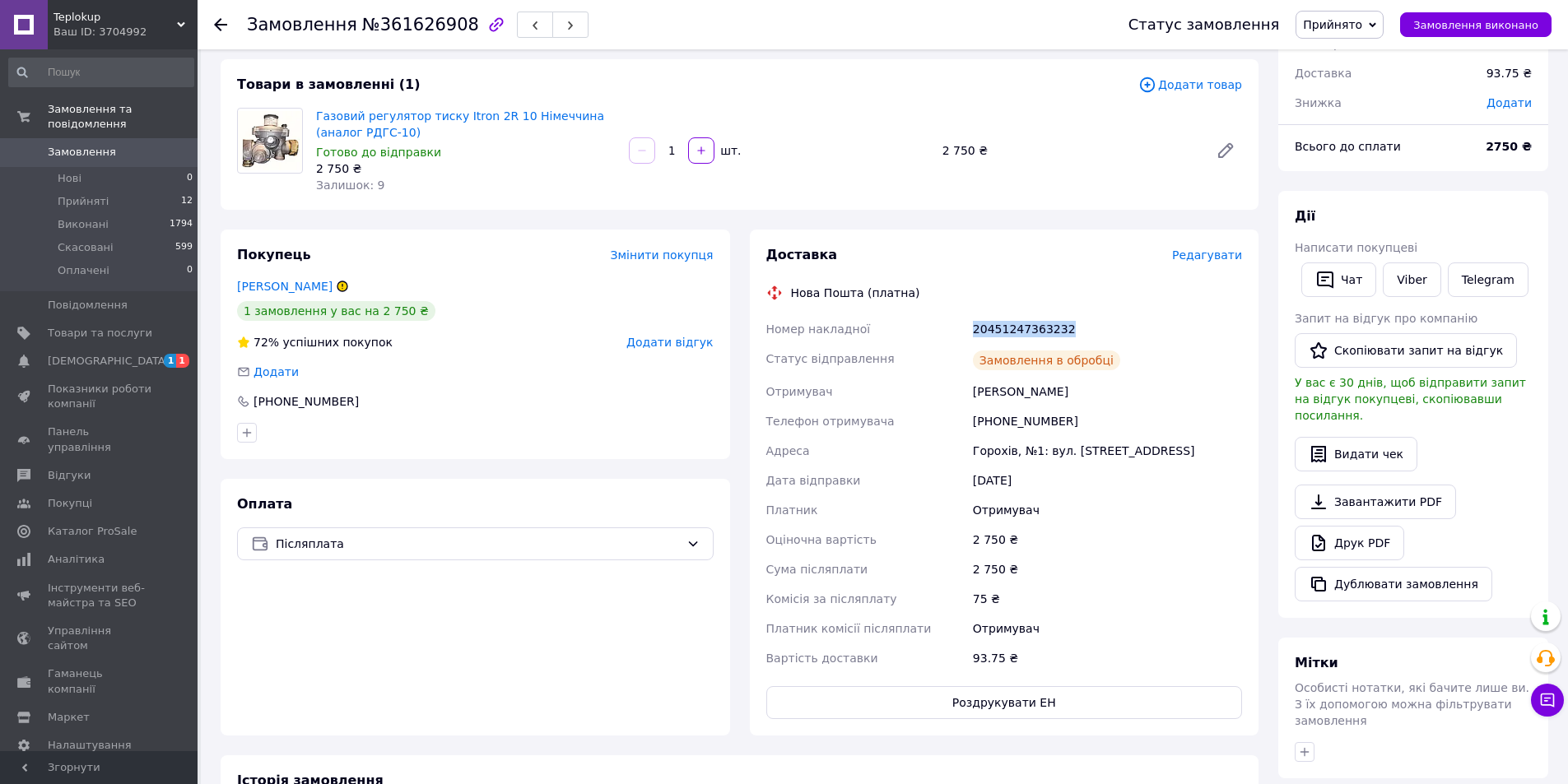
drag, startPoint x: 969, startPoint y: 328, endPoint x: 1089, endPoint y: 336, distance: 120.3
click at [1089, 336] on div "20451247363232" at bounding box center [1108, 329] width 276 height 30
copy div "20451247363232"
drag, startPoint x: 1070, startPoint y: 422, endPoint x: 944, endPoint y: 389, distance: 130.2
click at [969, 399] on div "Номер накладної 20451247363232 Статус відправлення Заплановано Отримувач Катери…" at bounding box center [1004, 494] width 483 height 359
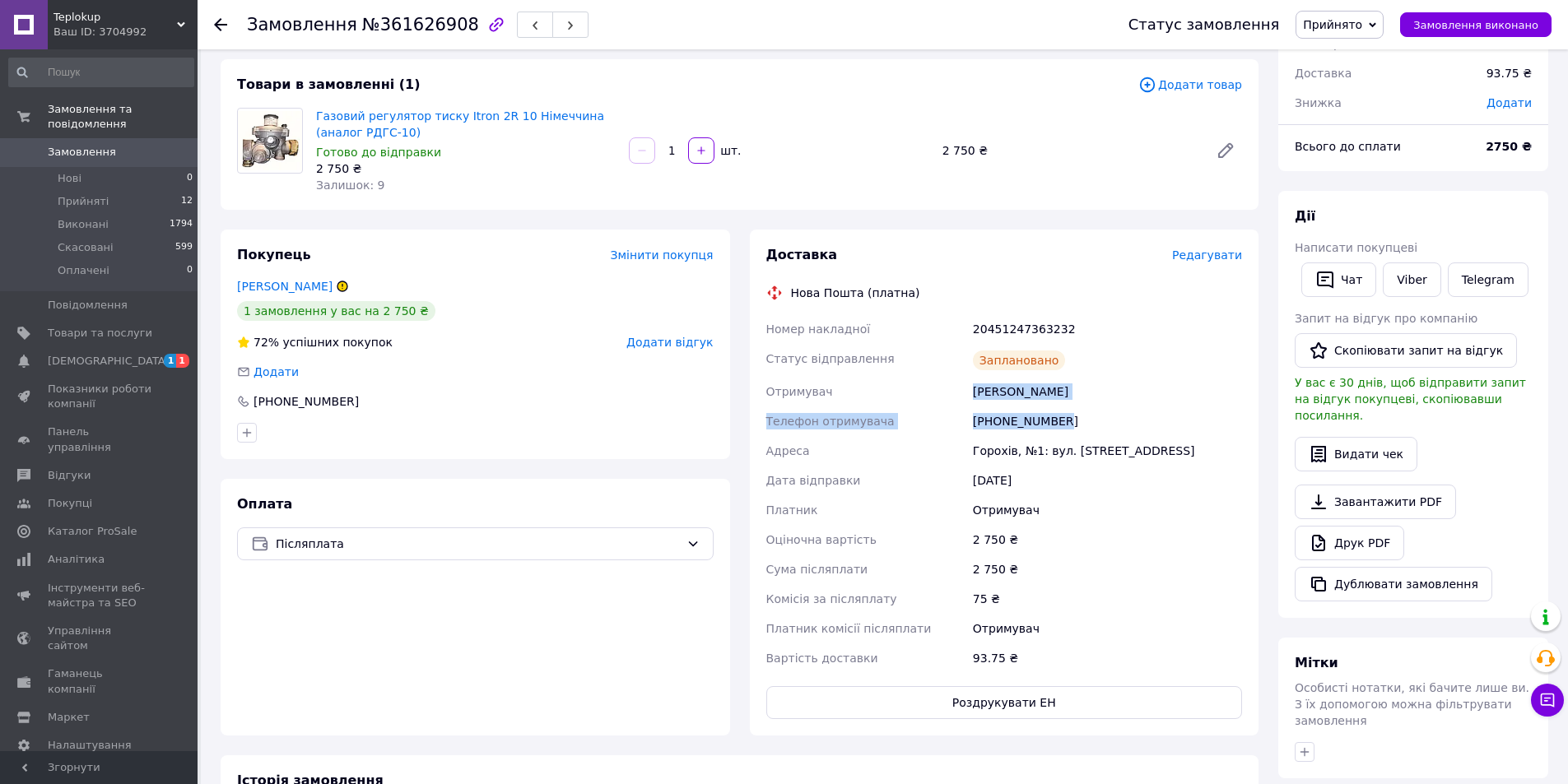
click at [1018, 423] on div "[PHONE_NUMBER]" at bounding box center [1108, 422] width 276 height 30
drag, startPoint x: 971, startPoint y: 420, endPoint x: 1083, endPoint y: 420, distance: 112.0
click at [1083, 420] on div "[PHONE_NUMBER]" at bounding box center [1108, 422] width 276 height 30
copy div "[PHONE_NUMBER]"
click at [510, 725] on div "Оплата Післяплата" at bounding box center [475, 607] width 509 height 257
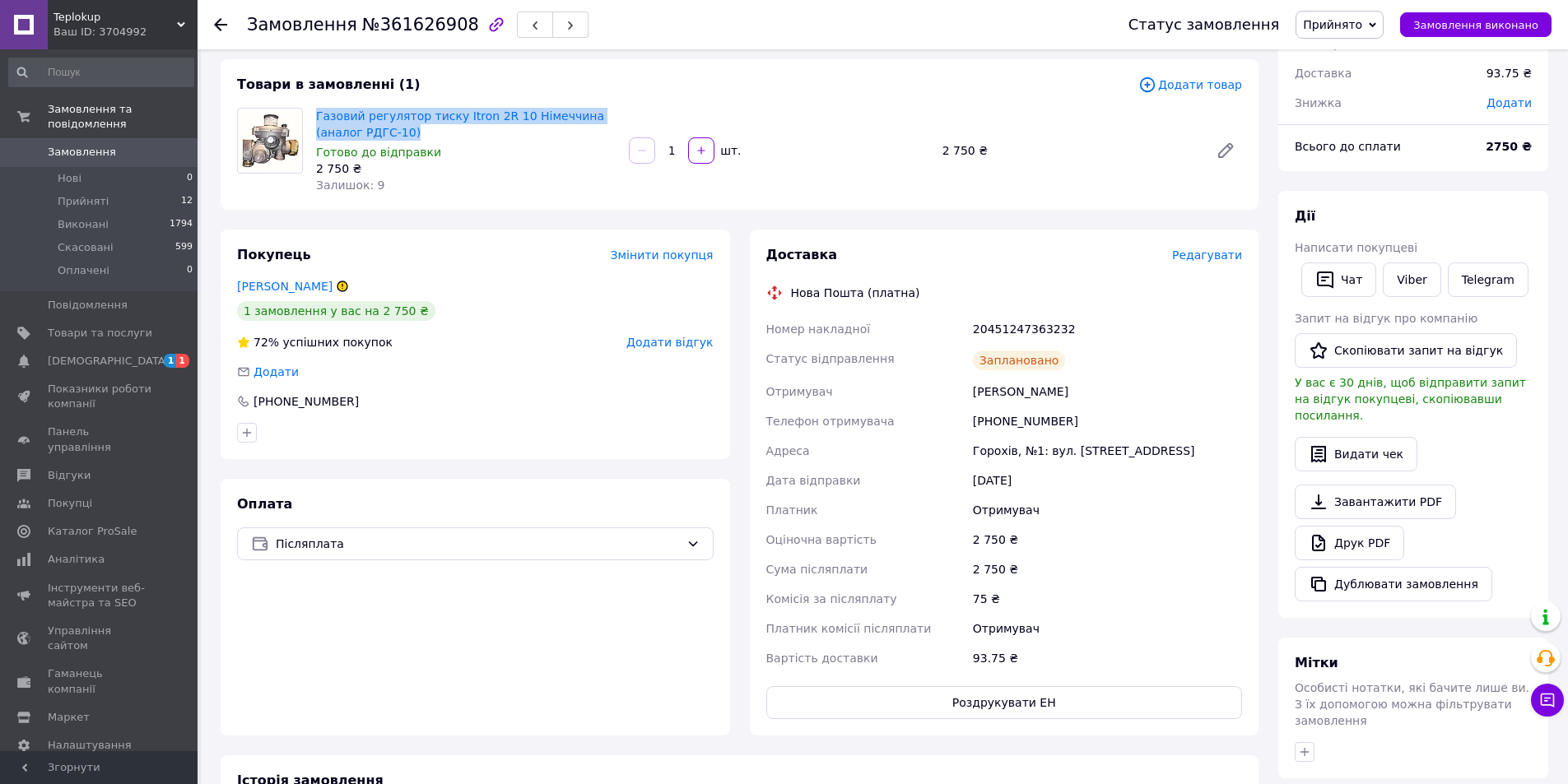
drag, startPoint x: 377, startPoint y: 133, endPoint x: 314, endPoint y: 119, distance: 64.5
click at [314, 119] on div "Газовий регулятор тиску Itron 2R 10 Німеччина (аналог РДГС-10) Готово до відпра…" at bounding box center [465, 151] width 313 height 92
copy link "Газовий регулятор тиску Itron 2R 10 Німеччина (аналог РДГС-10)"
click at [275, 681] on div "Оплата Післяплата" at bounding box center [475, 607] width 509 height 257
drag, startPoint x: 1097, startPoint y: 318, endPoint x: 966, endPoint y: 334, distance: 132.0
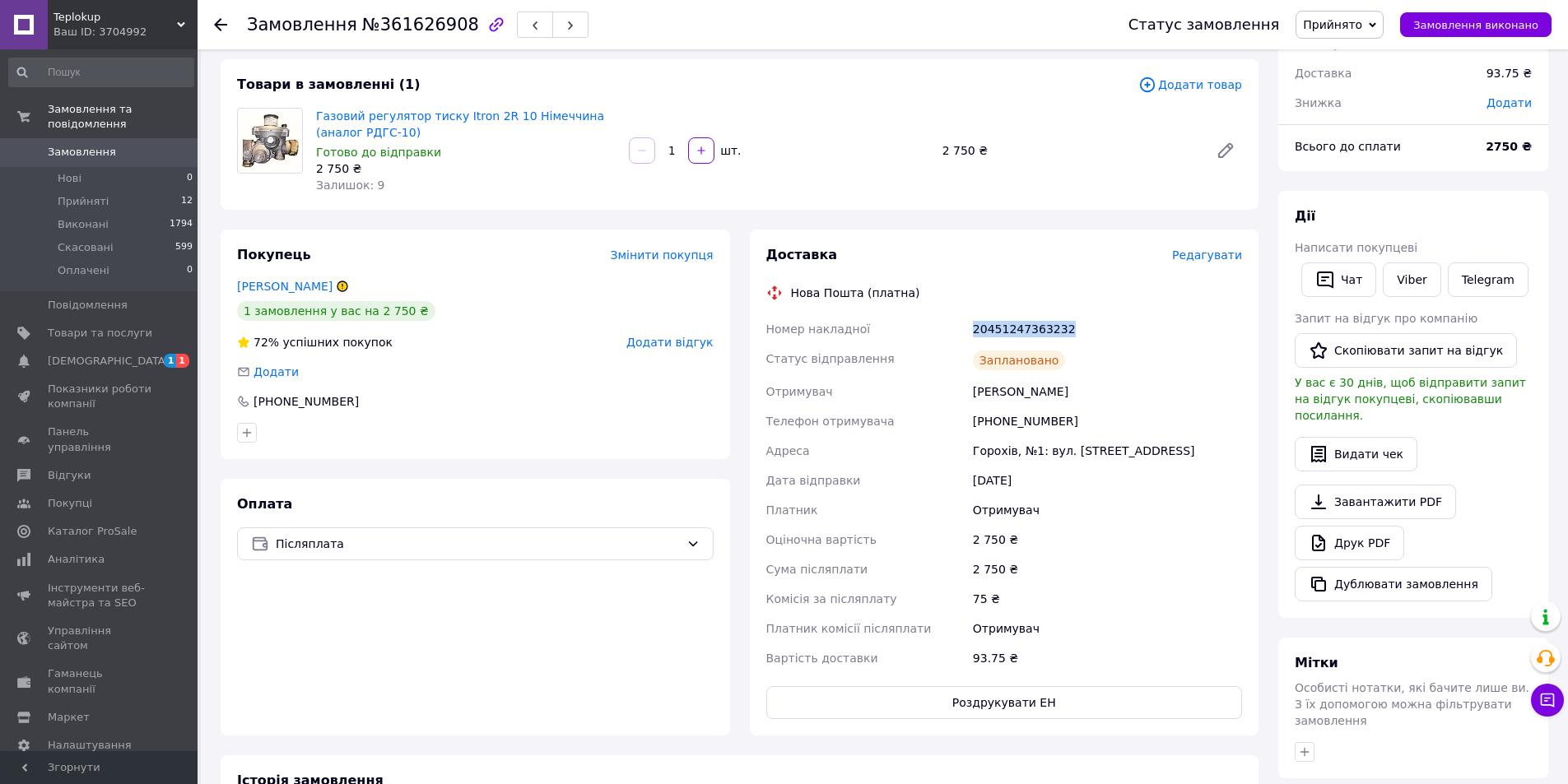
click at [966, 334] on div "Номер накладної 20451247363232 Статус відправлення Заплановано Отримувач Катери…" at bounding box center [1004, 494] width 483 height 359
copy div "Номер накладної 20451247363232"
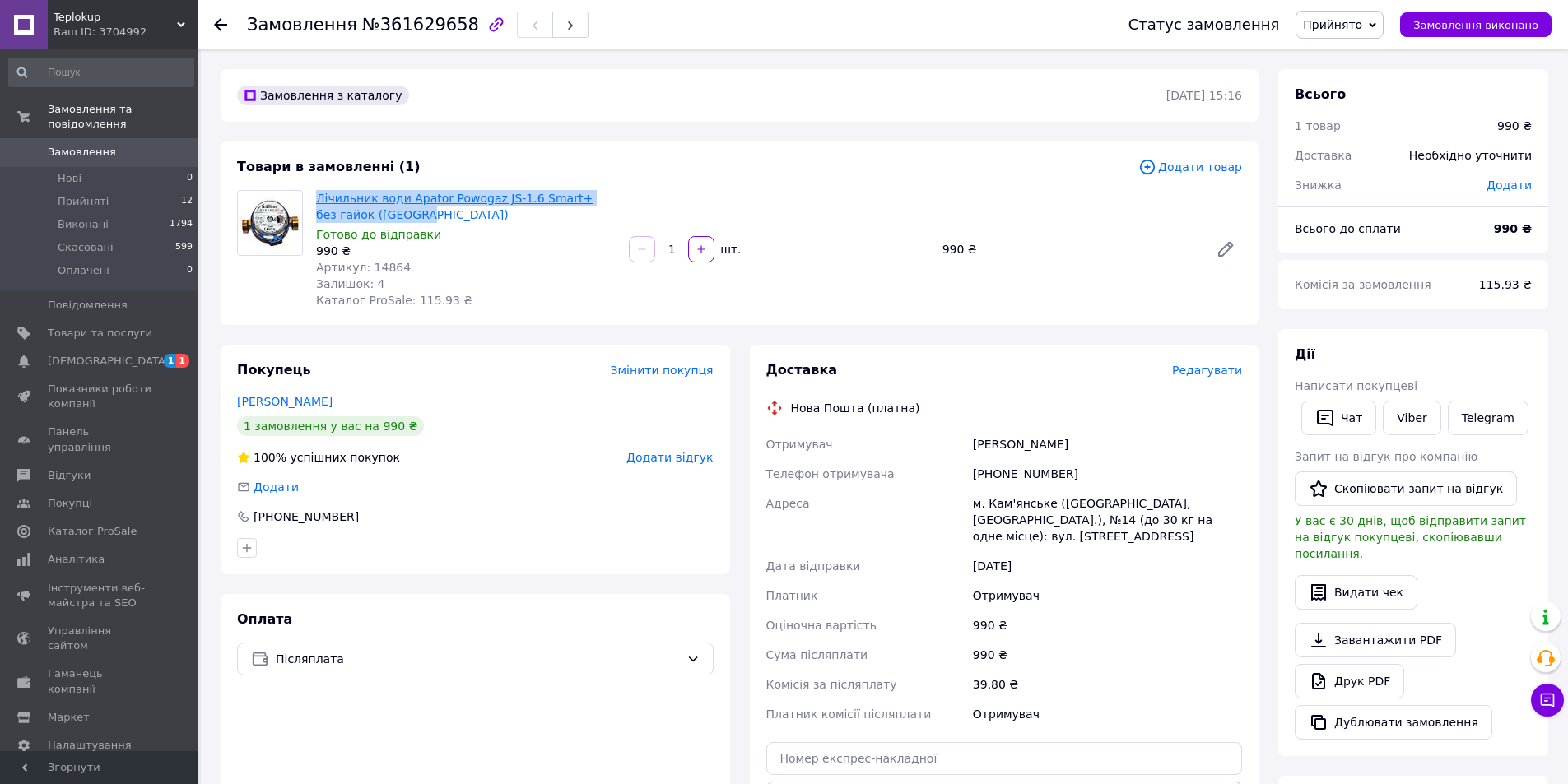
drag, startPoint x: 394, startPoint y: 217, endPoint x: 318, endPoint y: 198, distance: 78.3
click at [318, 198] on span "Лічильник води Apator Powogaz JS-1.6 Smart+ без гайок ([GEOGRAPHIC_DATA])" at bounding box center [465, 206] width 300 height 33
copy link "Лічильник води Apator Powogaz JS-1.6 Smart+ без гайок ([GEOGRAPHIC_DATA])"
click at [1053, 466] on div "[PHONE_NUMBER]" at bounding box center [1108, 474] width 276 height 30
click at [1202, 376] on span "Редагувати" at bounding box center [1207, 371] width 70 height 13
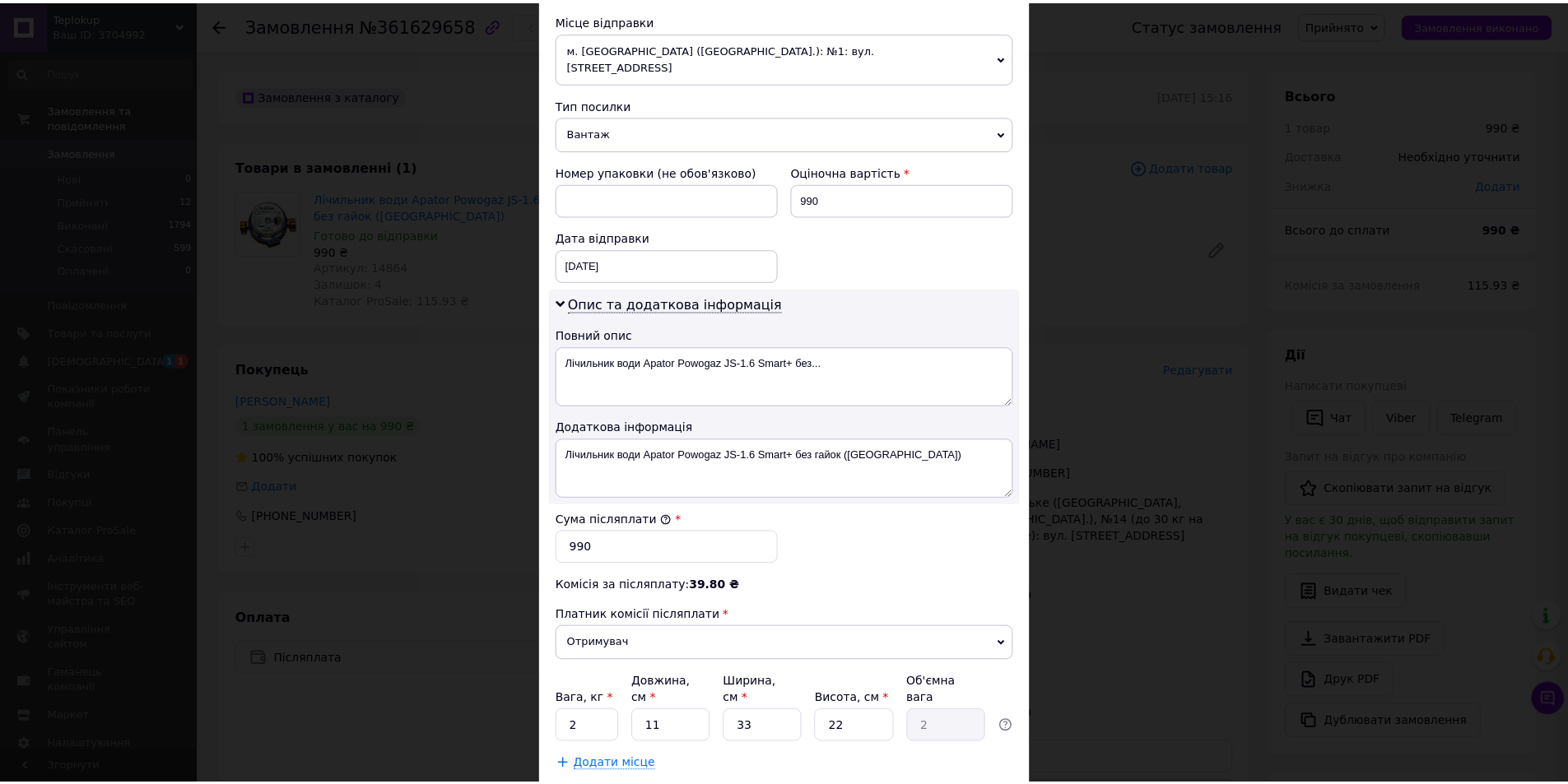
scroll to position [656, 0]
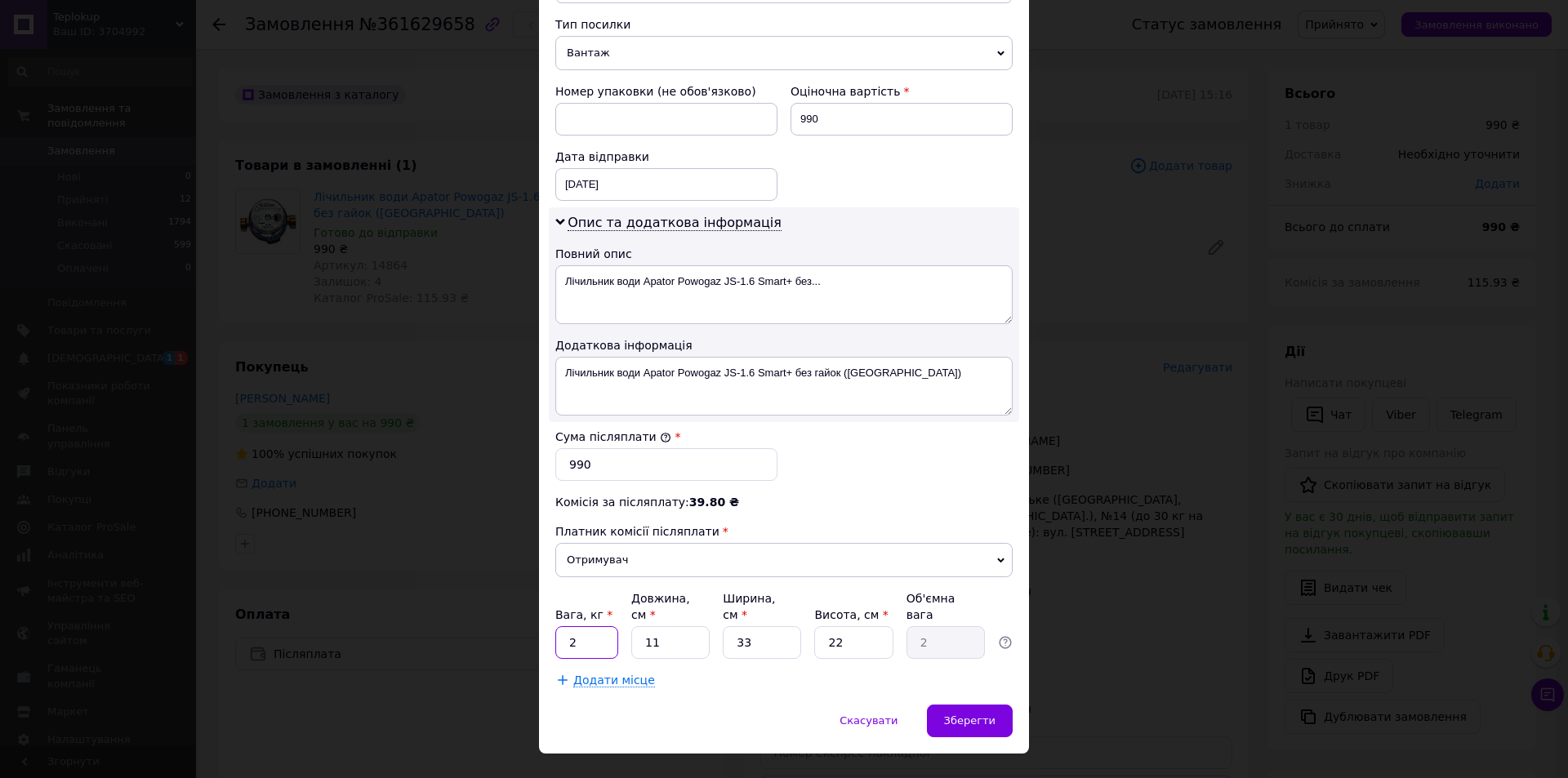
drag, startPoint x: 604, startPoint y: 610, endPoint x: 567, endPoint y: 611, distance: 37.0
click at [567, 626] on input "2" at bounding box center [586, 643] width 63 height 33
type input "1"
drag, startPoint x: 648, startPoint y: 610, endPoint x: 659, endPoint y: 610, distance: 11.0
click at [659, 626] on input "11" at bounding box center [671, 643] width 79 height 33
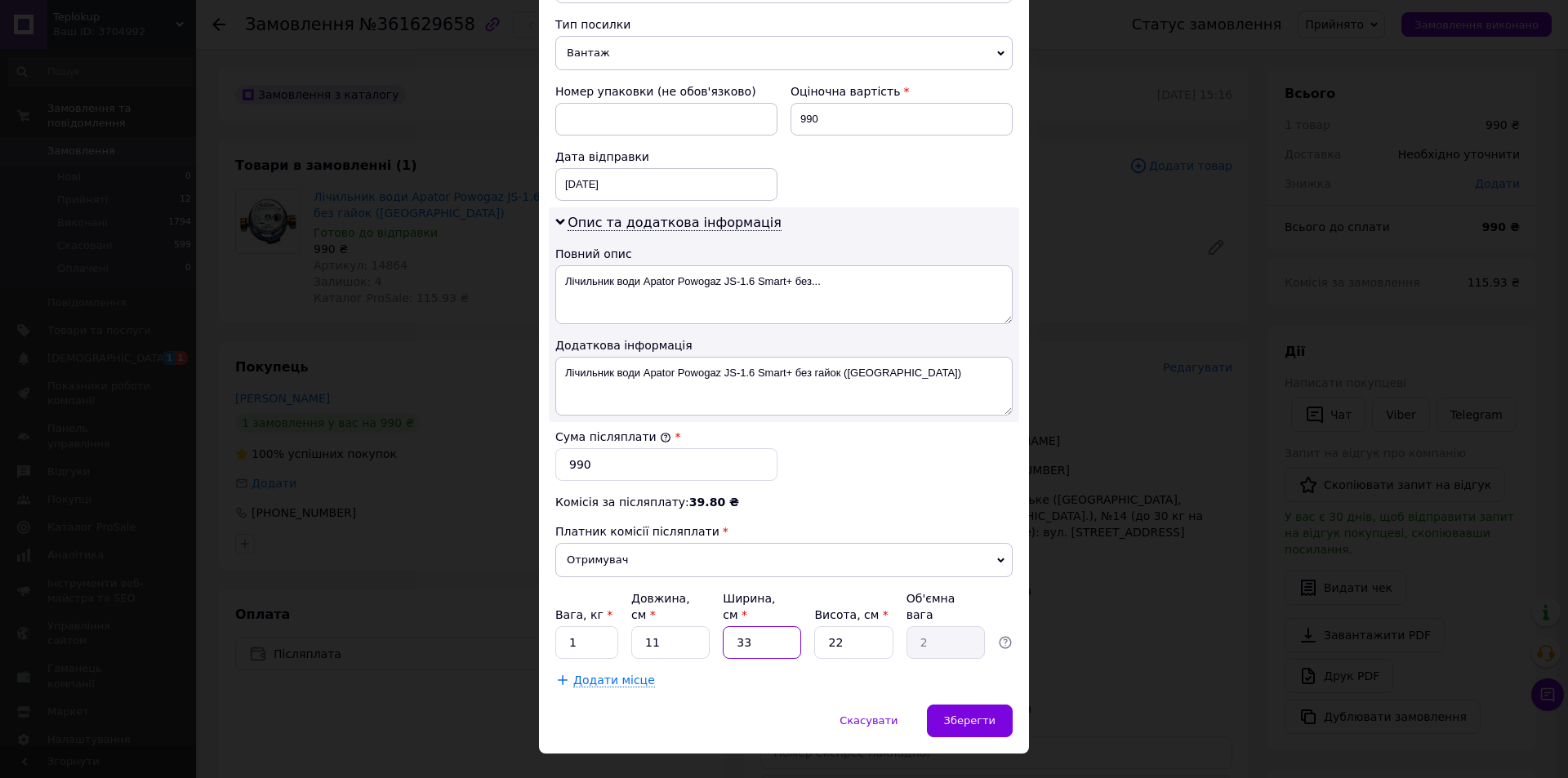
click at [745, 626] on input "33" at bounding box center [762, 643] width 79 height 33
type input "1"
type input "0.1"
drag, startPoint x: 734, startPoint y: 605, endPoint x: 748, endPoint y: 607, distance: 14.1
click at [748, 626] on input "1" at bounding box center [762, 643] width 79 height 33
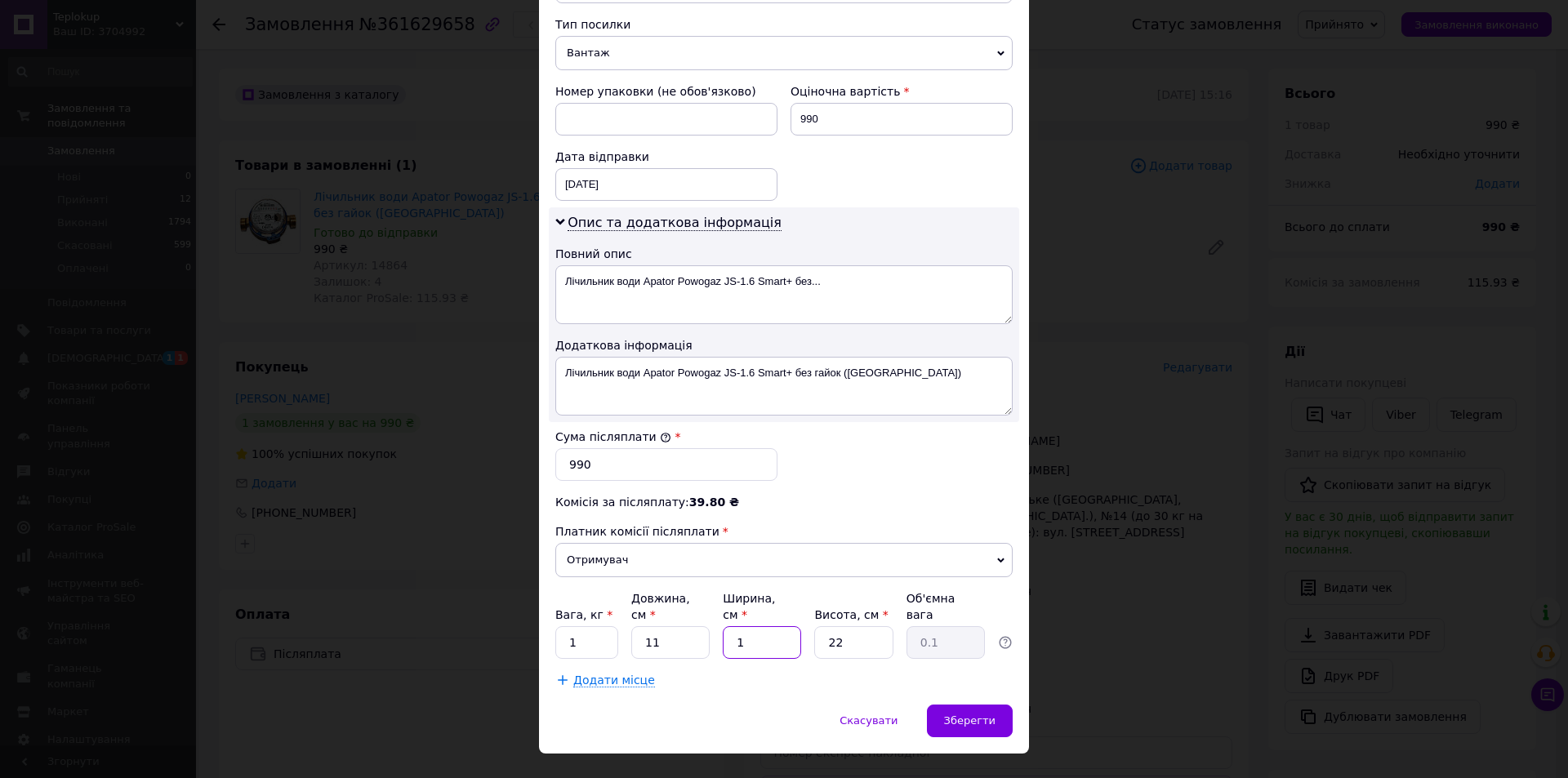
type input "10"
type input "0.61"
type input "10"
drag, startPoint x: 821, startPoint y: 609, endPoint x: 838, endPoint y: 610, distance: 17.0
click at [838, 626] on input "22" at bounding box center [853, 643] width 79 height 33
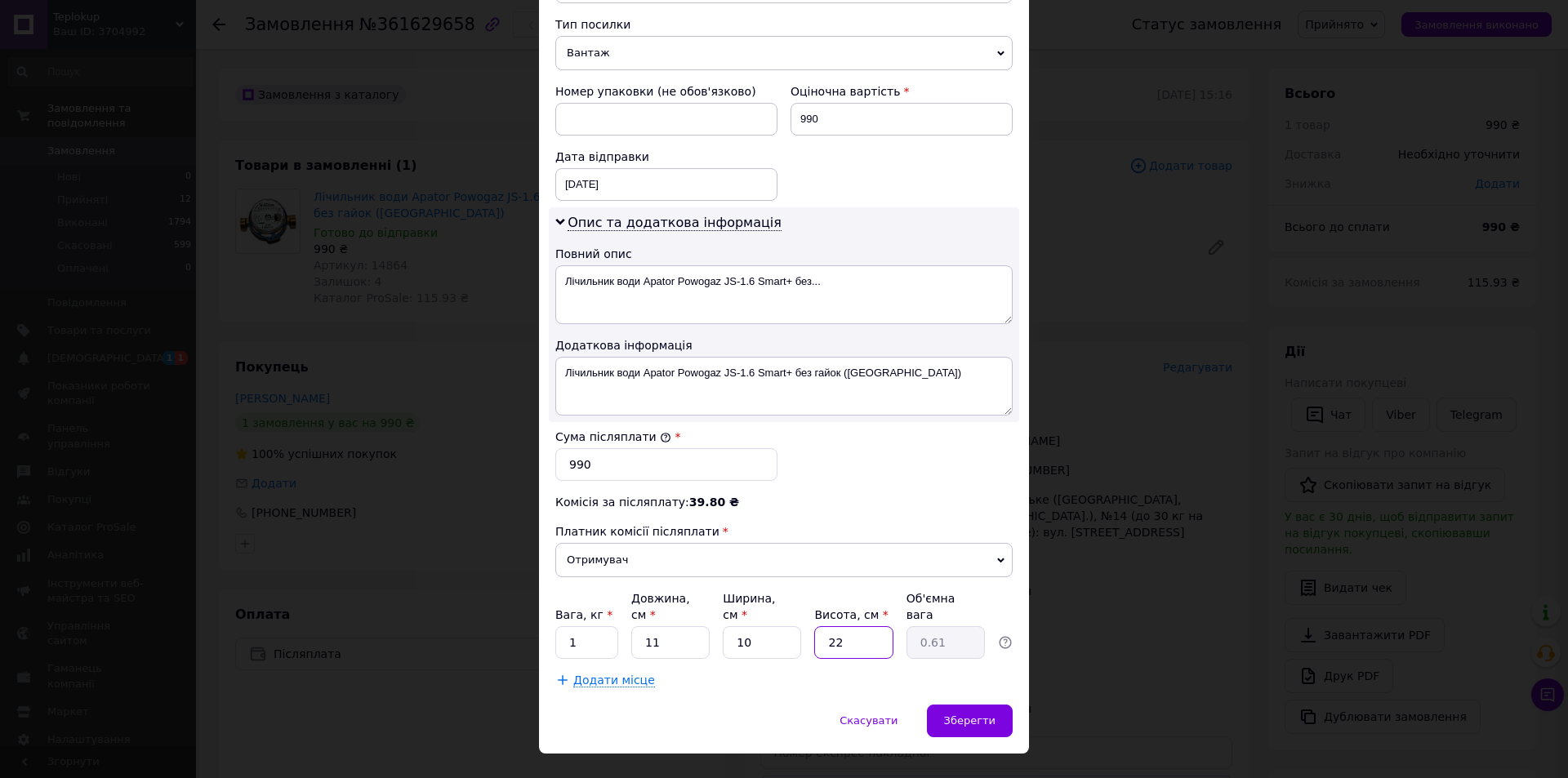
type input "1"
type input "0.1"
type input "12"
type input "0.33"
type input "12"
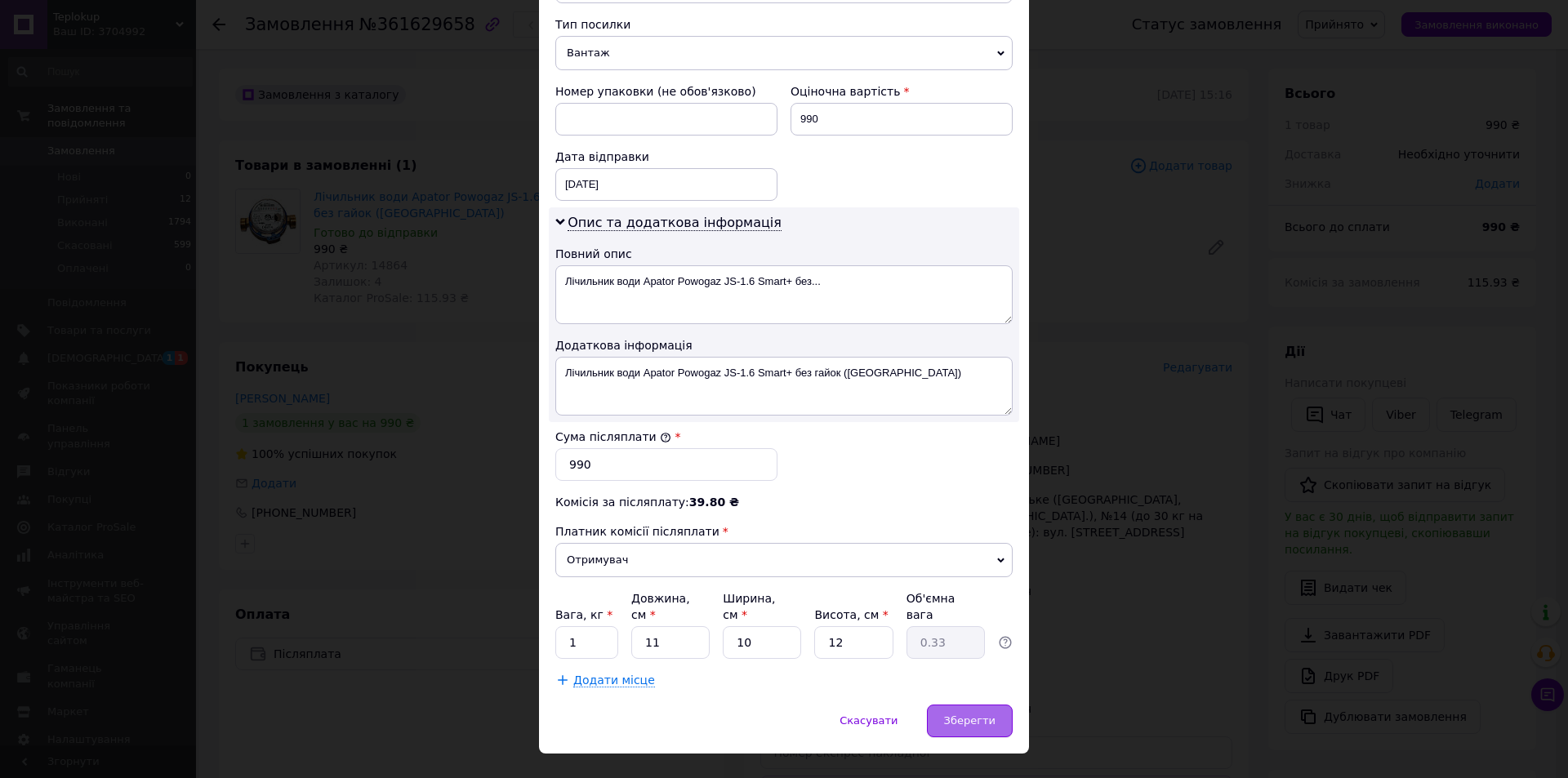
click at [992, 715] on span "Зберегти" at bounding box center [969, 721] width 52 height 12
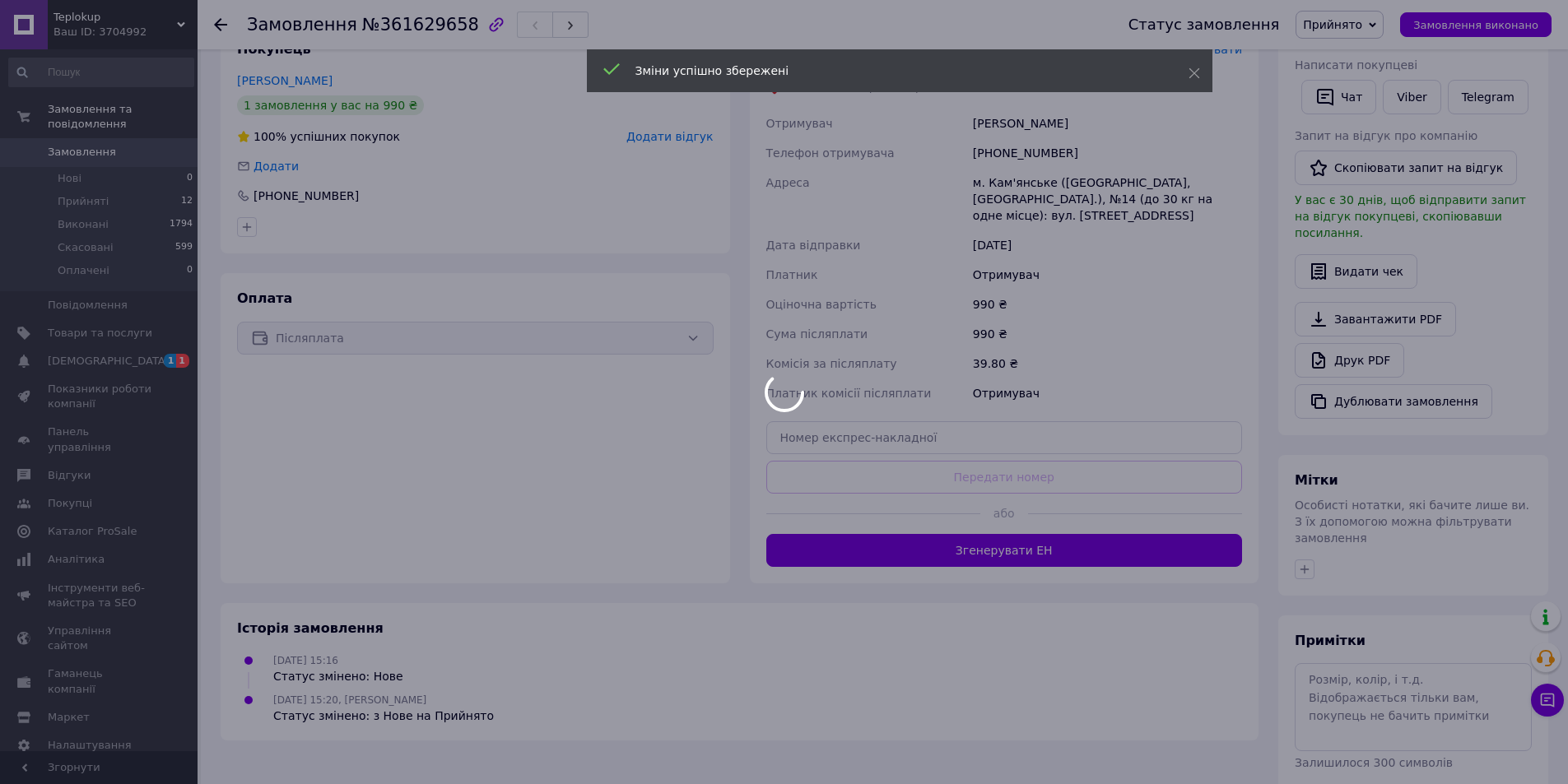
scroll to position [329, 0]
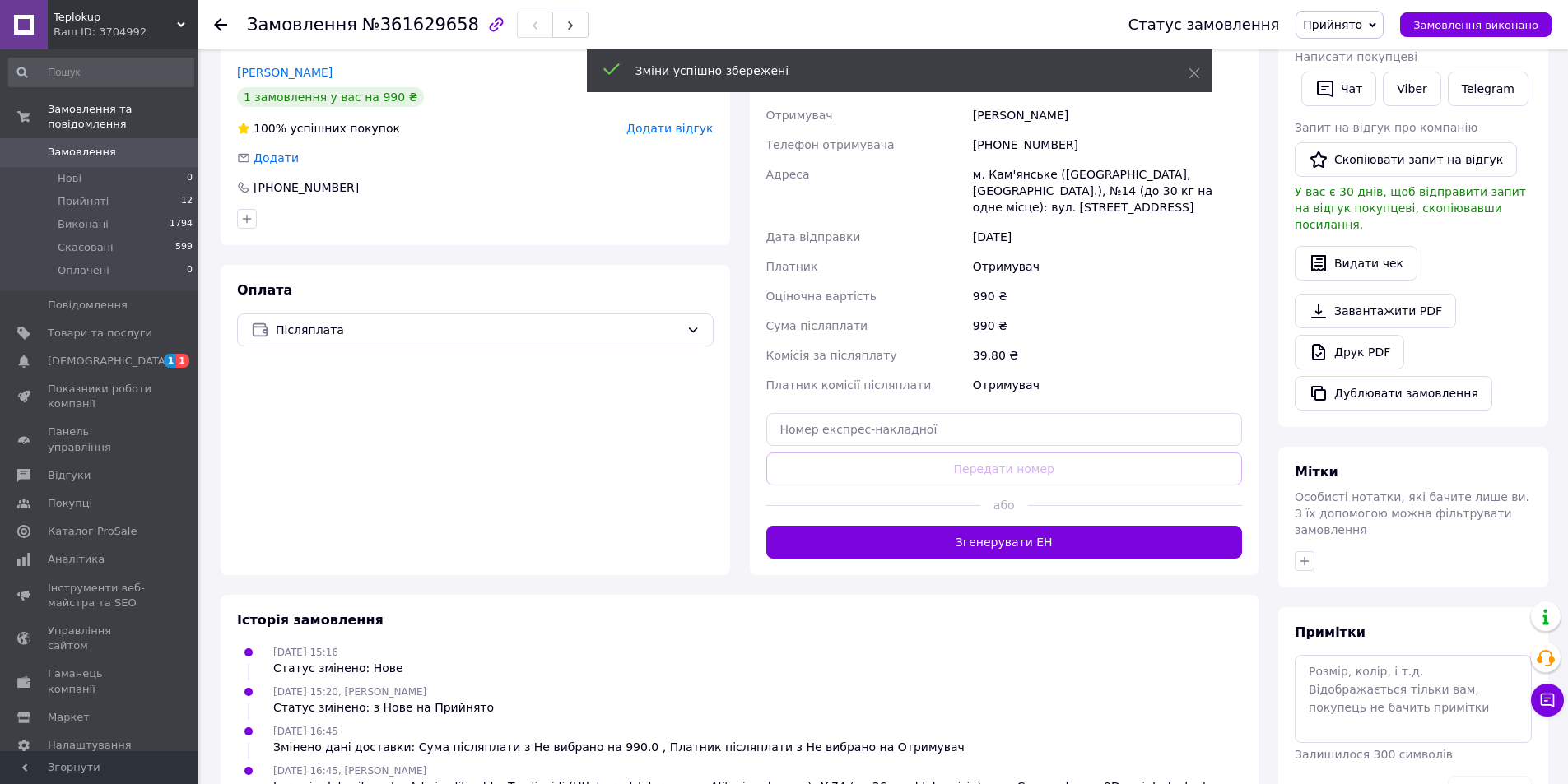
click at [978, 550] on button "Згенерувати ЕН" at bounding box center [1004, 542] width 476 height 33
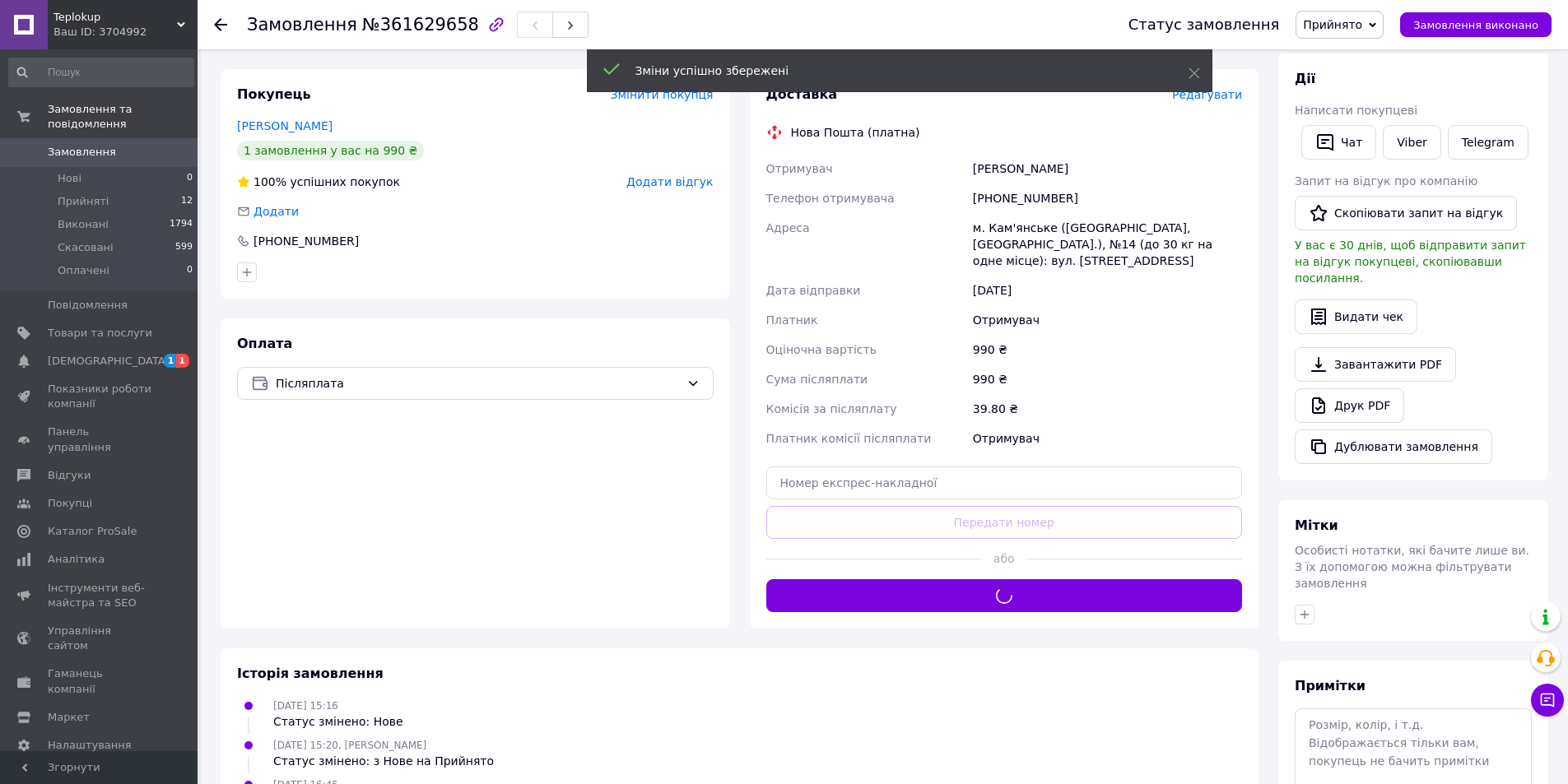
scroll to position [247, 0]
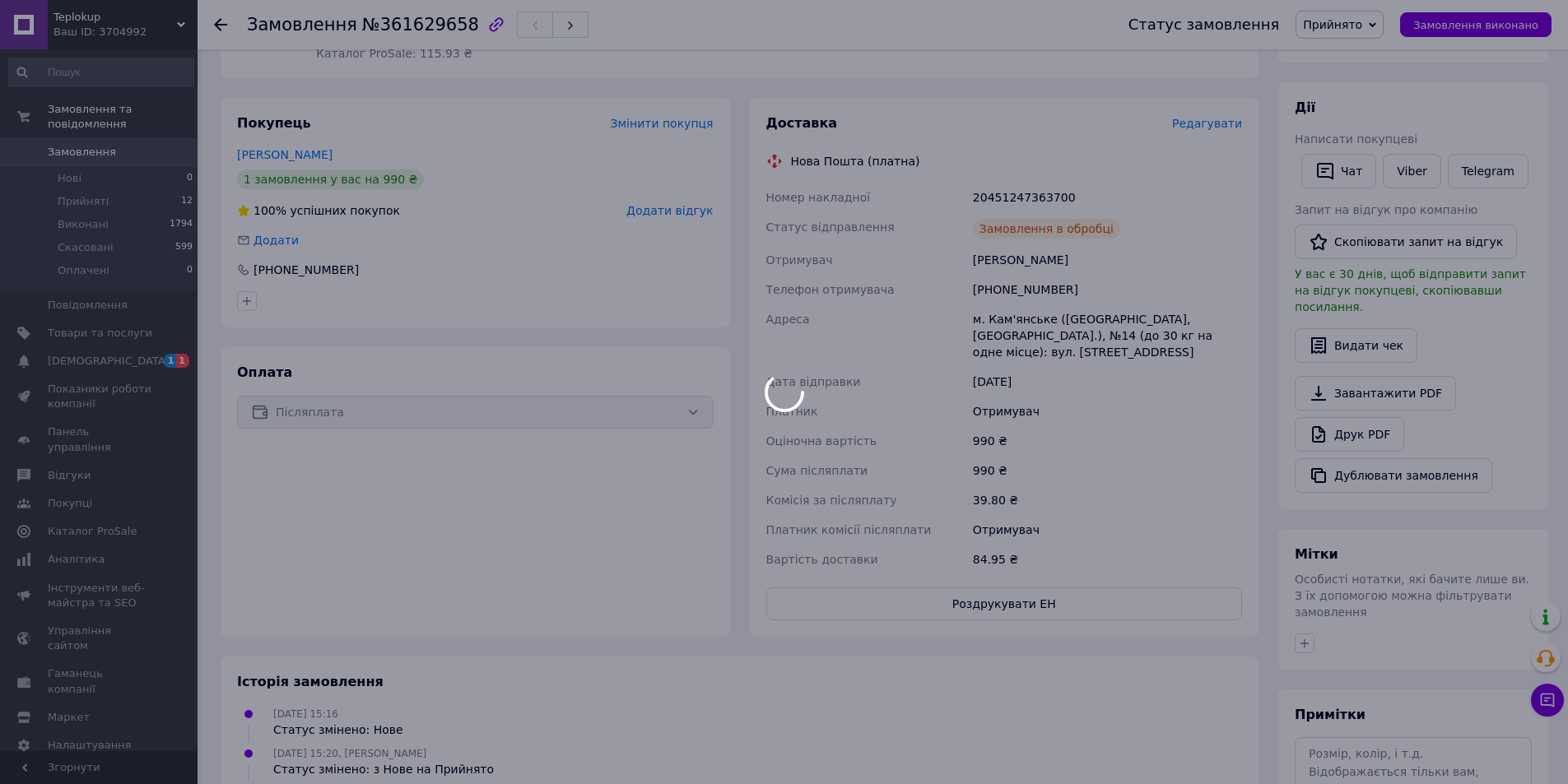
click at [969, 196] on div at bounding box center [784, 392] width 1568 height 784
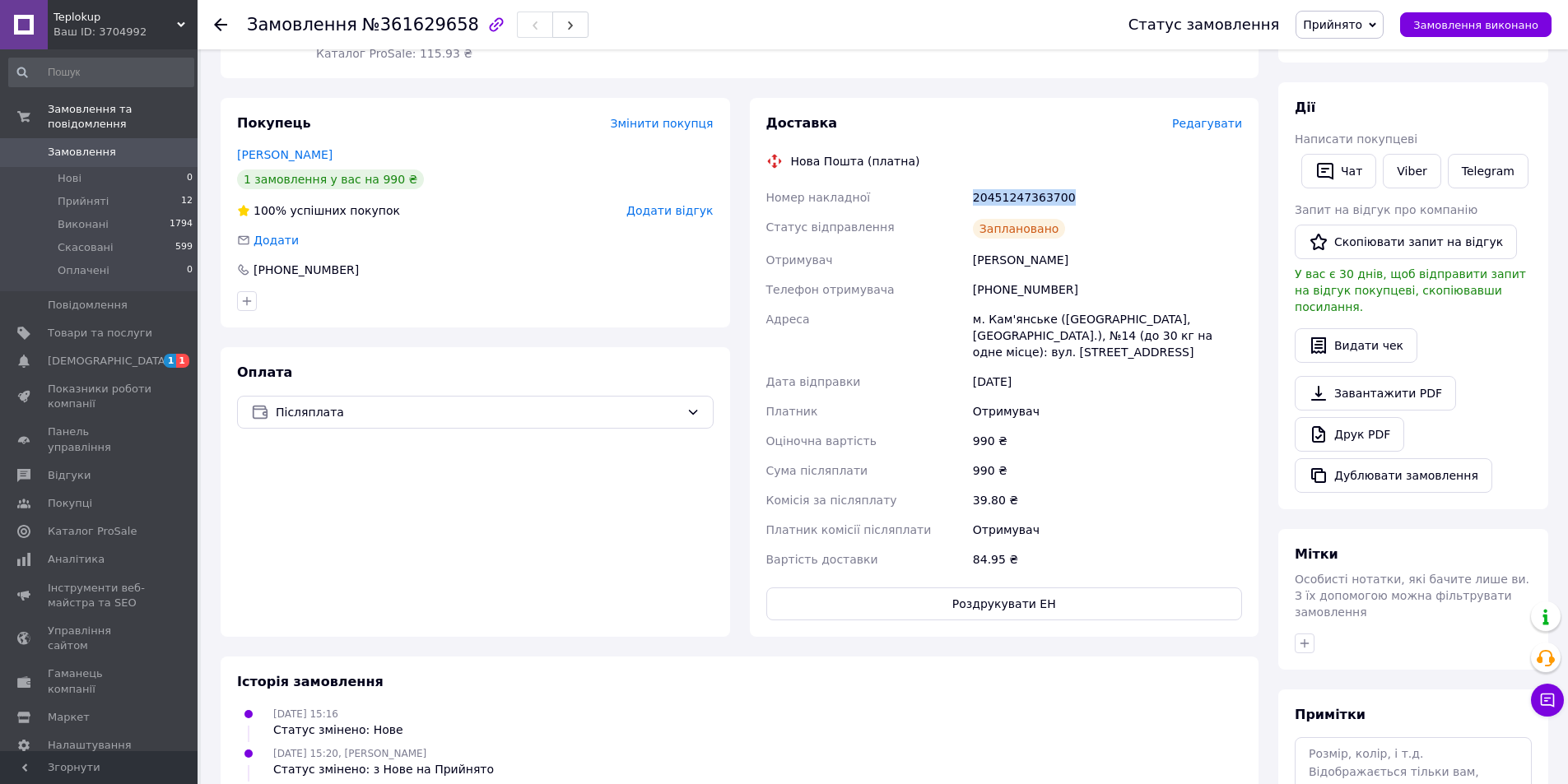
drag, startPoint x: 969, startPoint y: 190, endPoint x: 1070, endPoint y: 194, distance: 101.1
click at [1070, 194] on div "20451247363700" at bounding box center [1108, 197] width 276 height 30
copy div "20451247363700"
drag, startPoint x: 1081, startPoint y: 286, endPoint x: 975, endPoint y: 262, distance: 108.7
click at [975, 262] on div "Номер накладної 20451247363700 Статус відправлення Заплановано Отримувач Малето…" at bounding box center [1004, 378] width 483 height 392
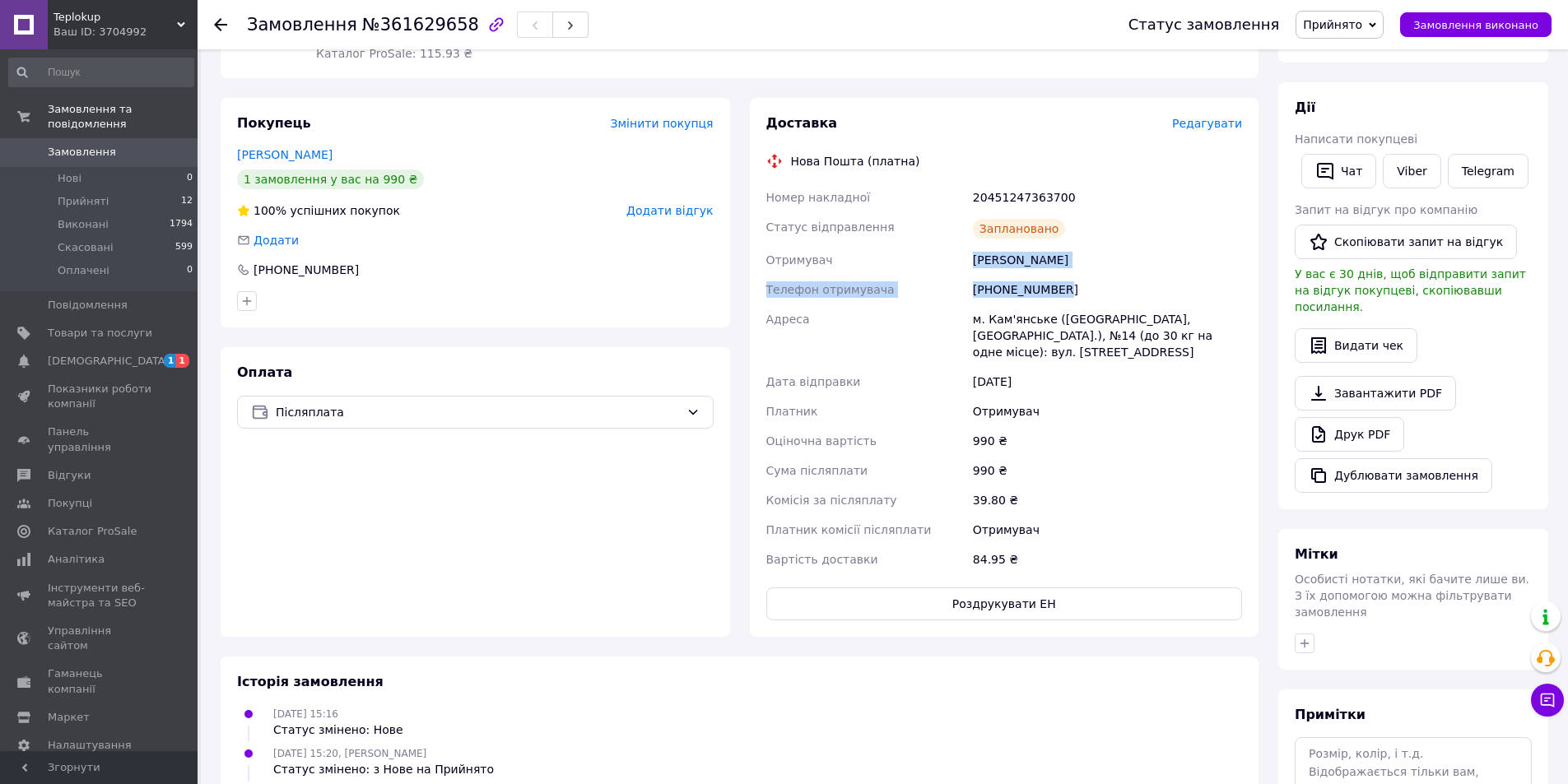
copy div "Малетов Александр Телефон отримувача +380986260441"
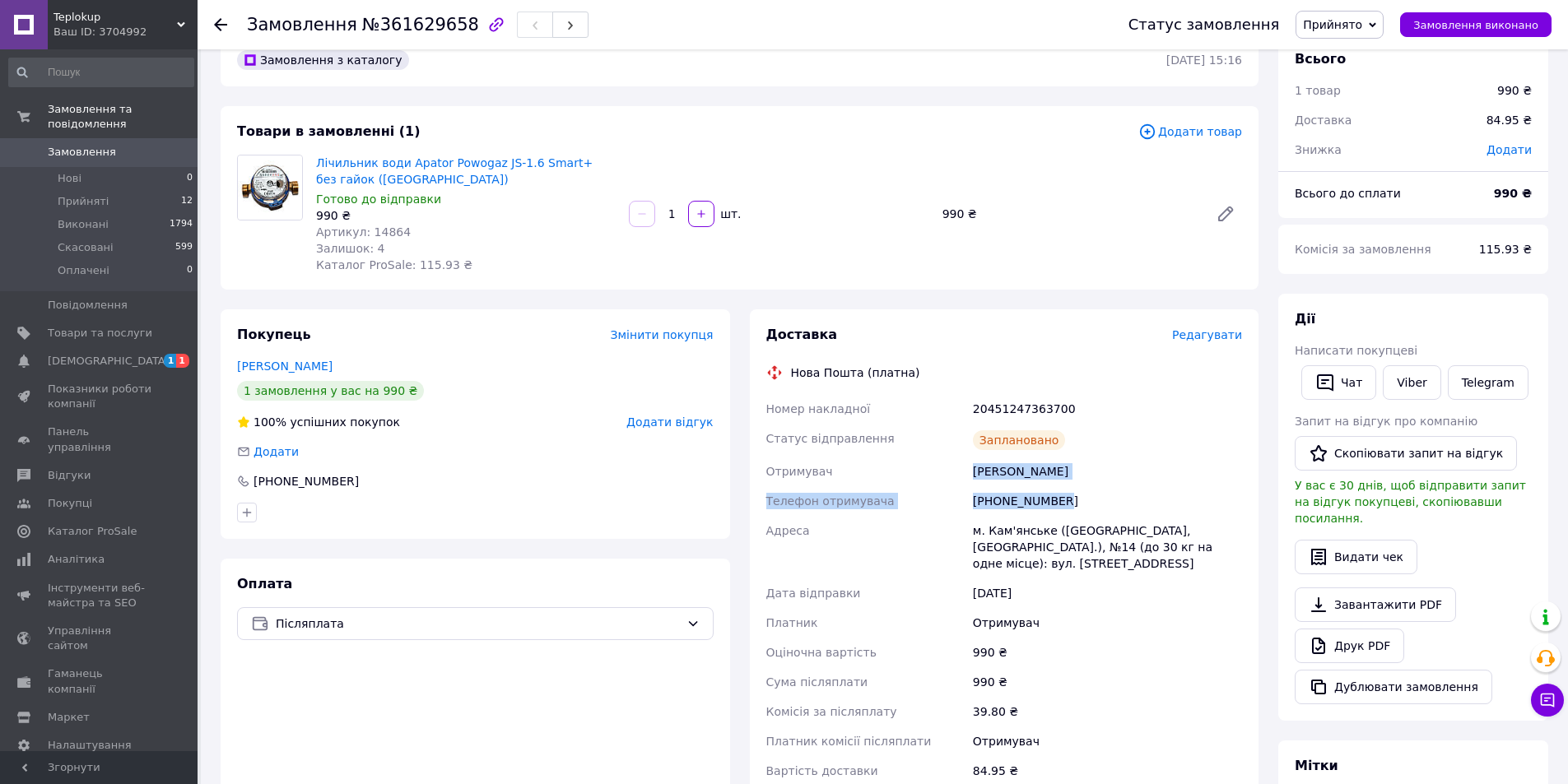
scroll to position [0, 0]
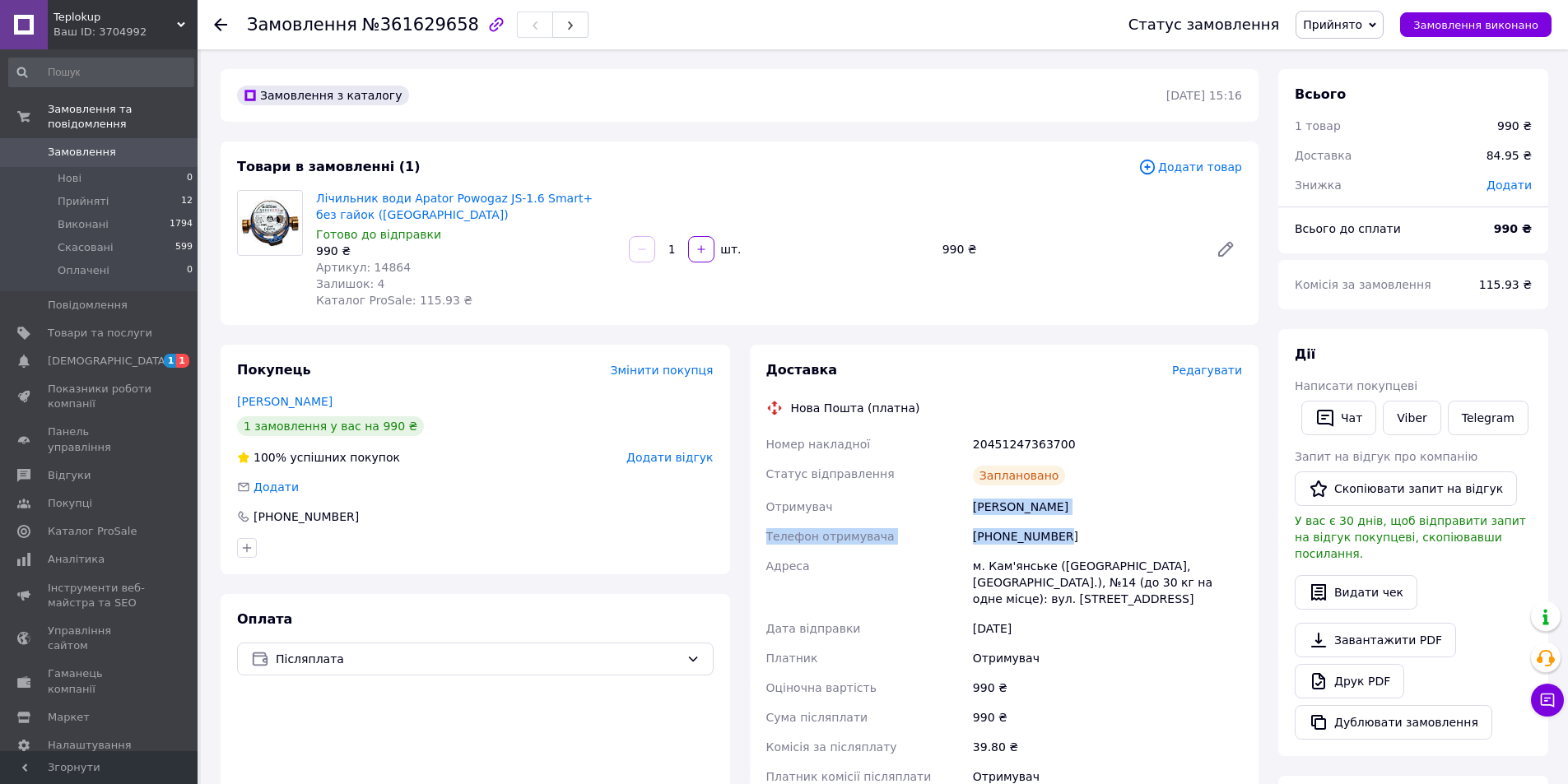
click at [1078, 541] on div "[PHONE_NUMBER]" at bounding box center [1108, 536] width 276 height 30
drag, startPoint x: 1027, startPoint y: 536, endPoint x: 992, endPoint y: 539, distance: 35.1
click at [999, 538] on div "[PHONE_NUMBER]" at bounding box center [1108, 536] width 276 height 30
drag, startPoint x: 966, startPoint y: 545, endPoint x: 1065, endPoint y: 545, distance: 99.0
click at [1065, 545] on div "Номер накладної 20451247363700 Статус відправлення Заплановано Отримувач Малето…" at bounding box center [1004, 626] width 483 height 392
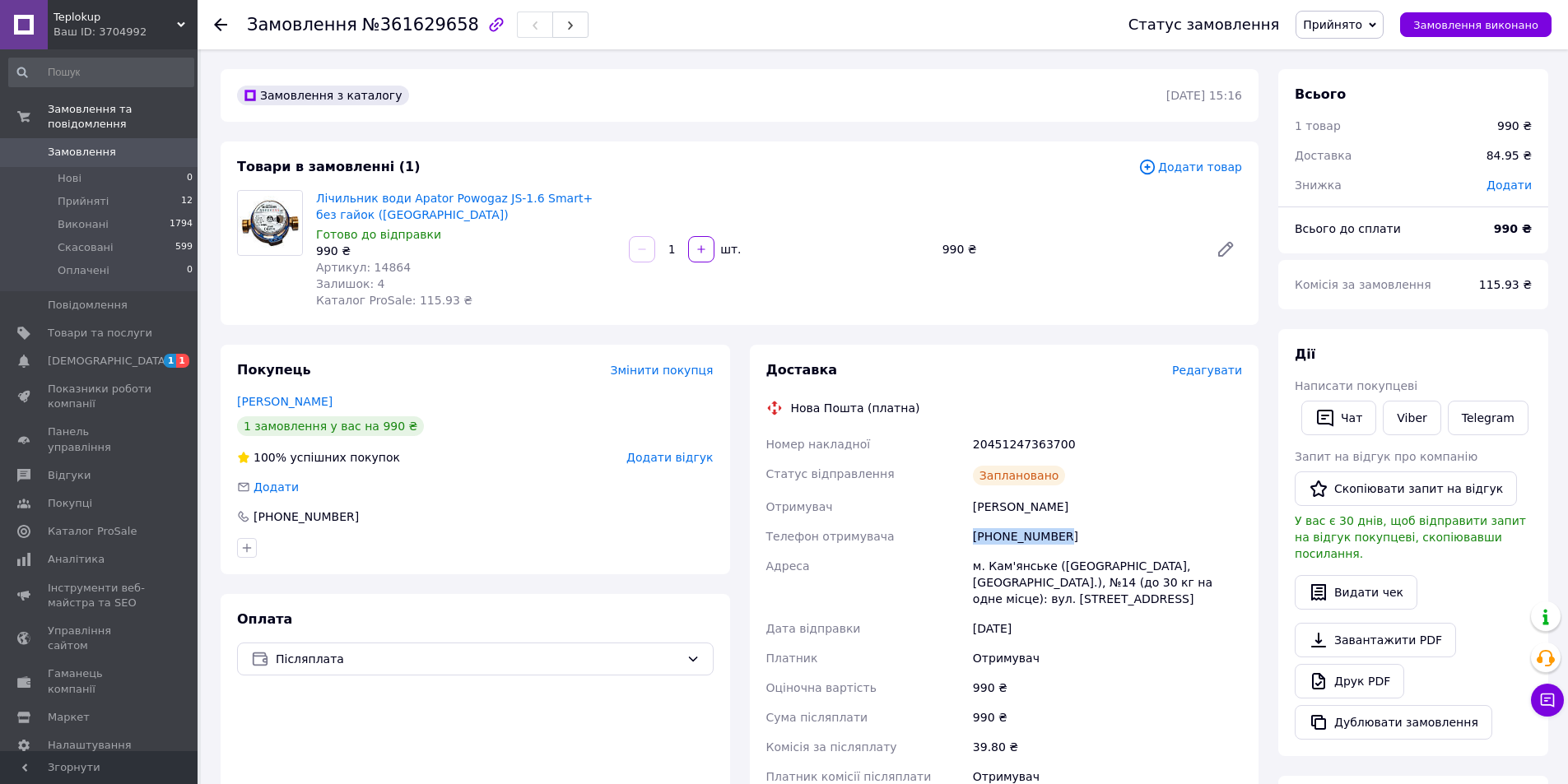
copy div "Телефон отримувача +380986260441"
click at [809, 734] on div "Комісія за післяплату" at bounding box center [866, 748] width 206 height 30
drag, startPoint x: 375, startPoint y: 214, endPoint x: 314, endPoint y: 202, distance: 62.2
click at [314, 202] on div "Лічильник води Apator Powogaz JS-1.6 Smart+ без гайок (Польща) Готово до відпра…" at bounding box center [465, 249] width 313 height 125
copy link "Лічильник води Apator Powogaz JS-1.6 Smart+ без гайок ([GEOGRAPHIC_DATA])"
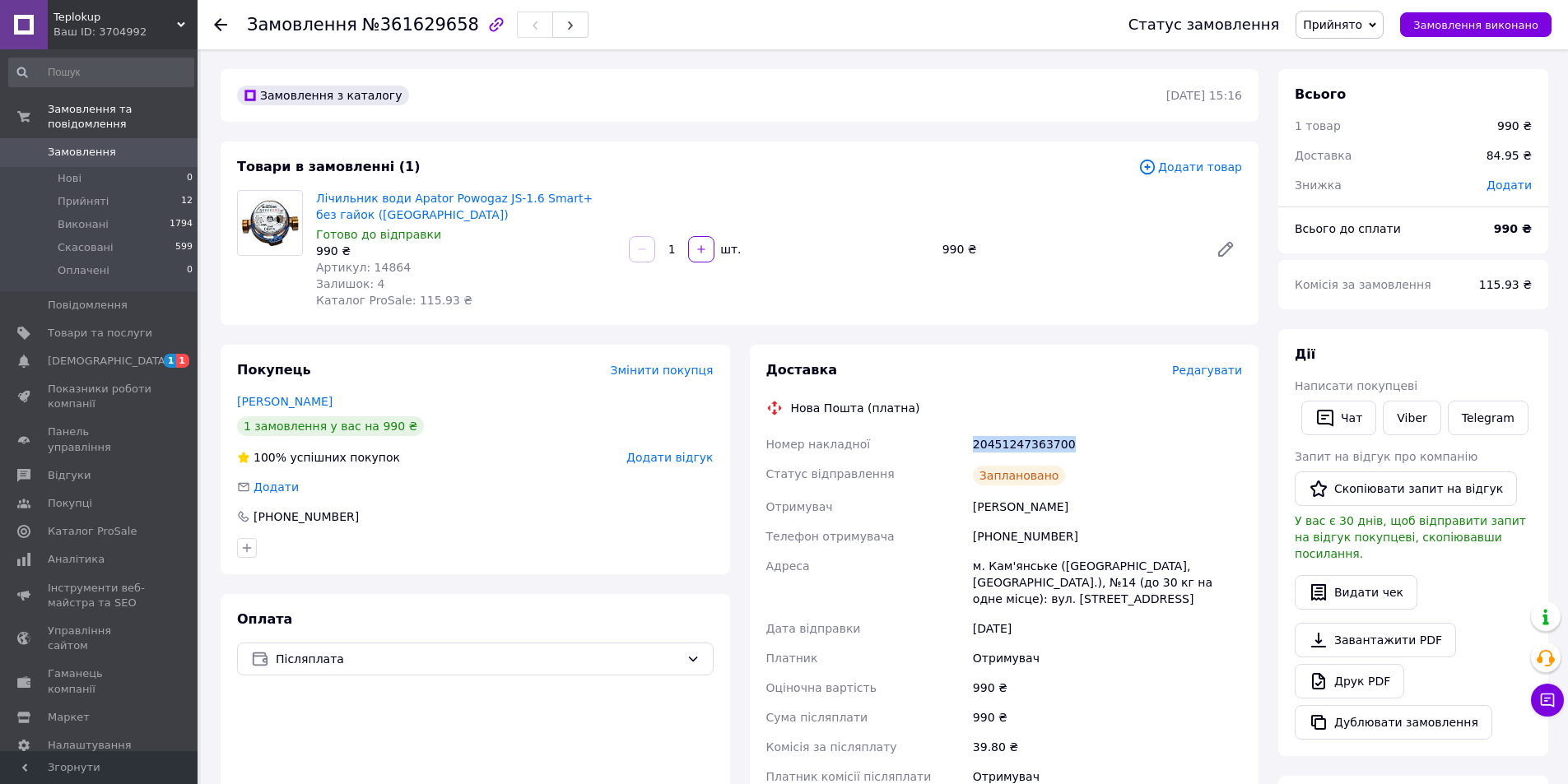
drag, startPoint x: 1089, startPoint y: 445, endPoint x: 972, endPoint y: 451, distance: 117.2
click at [972, 451] on div "20451247363700" at bounding box center [1108, 445] width 276 height 30
copy div "20451247363700"
